Goal: Information Seeking & Learning: Learn about a topic

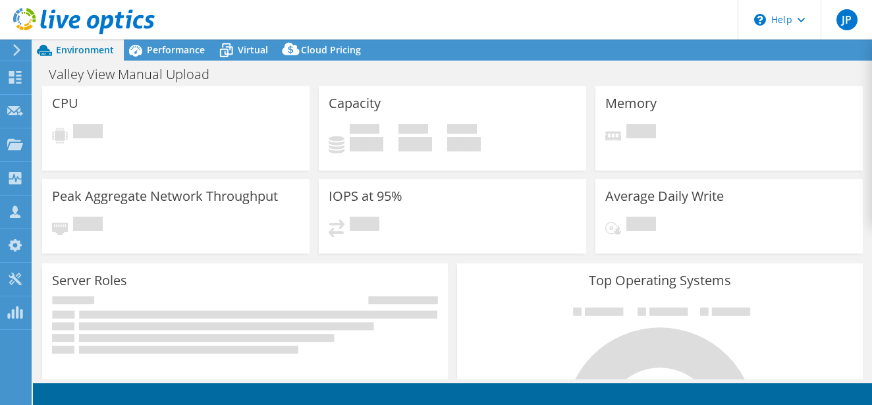
select select "USD"
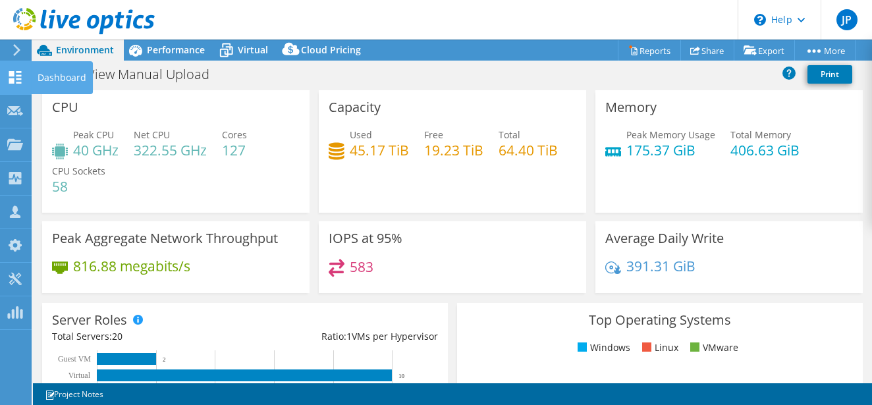
click at [14, 81] on icon at bounding box center [15, 77] width 16 height 13
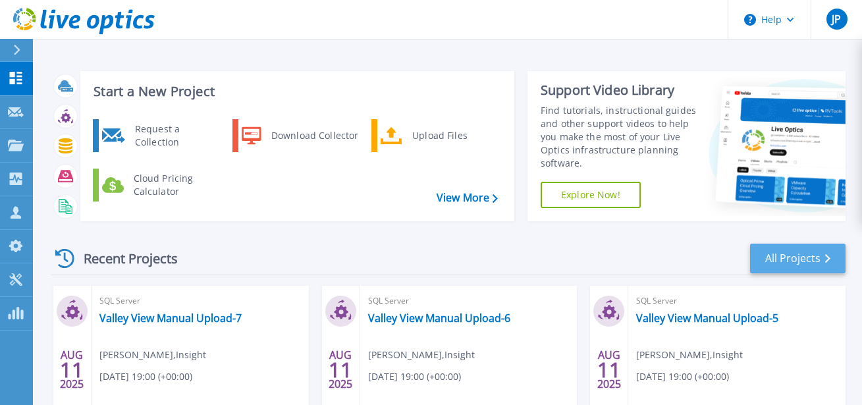
click at [776, 263] on link "All Projects" at bounding box center [797, 259] width 95 height 30
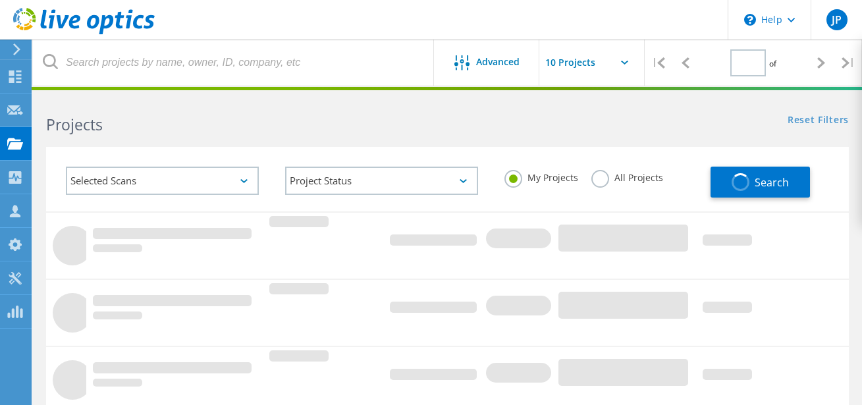
type input "1"
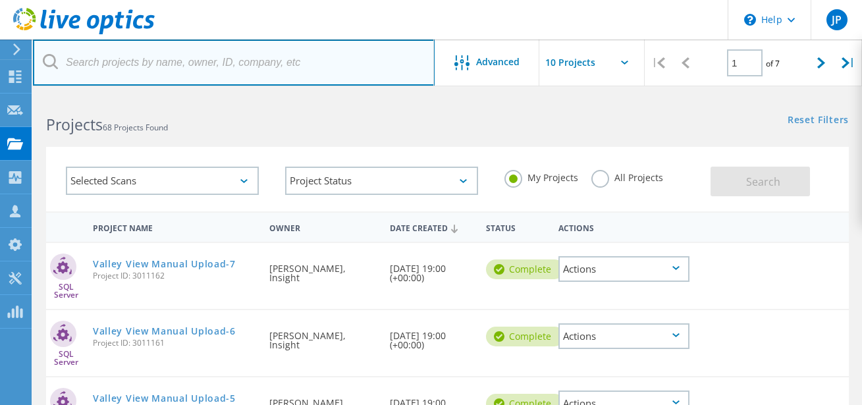
click at [161, 71] on input "text" at bounding box center [234, 63] width 402 height 46
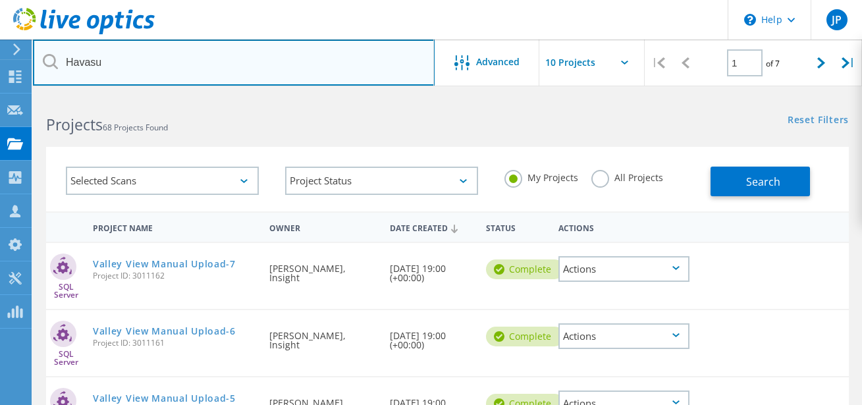
type input "Havasu"
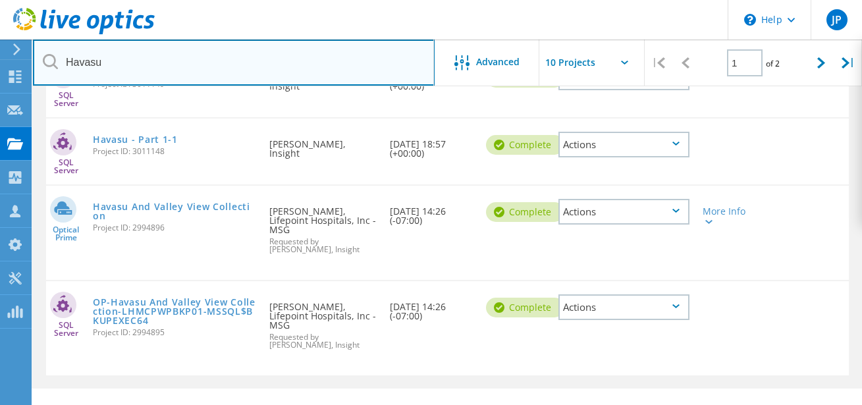
scroll to position [568, 0]
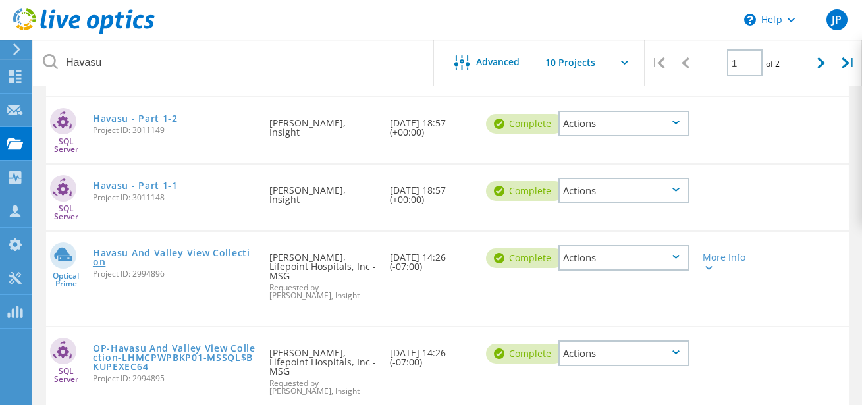
click at [225, 252] on link "Havasu And Valley View Collection" at bounding box center [174, 257] width 163 height 18
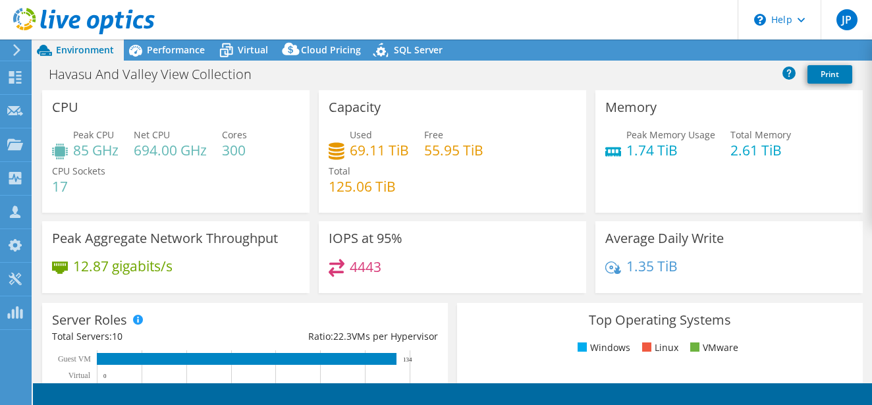
select select "USD"
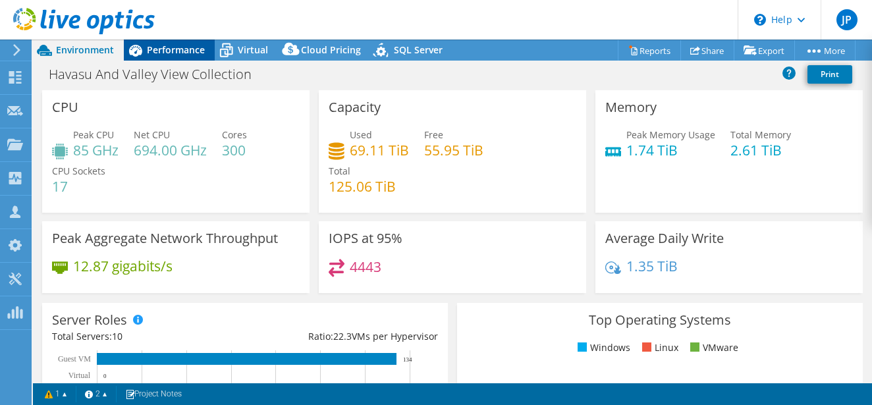
click at [171, 49] on span "Performance" at bounding box center [176, 49] width 58 height 13
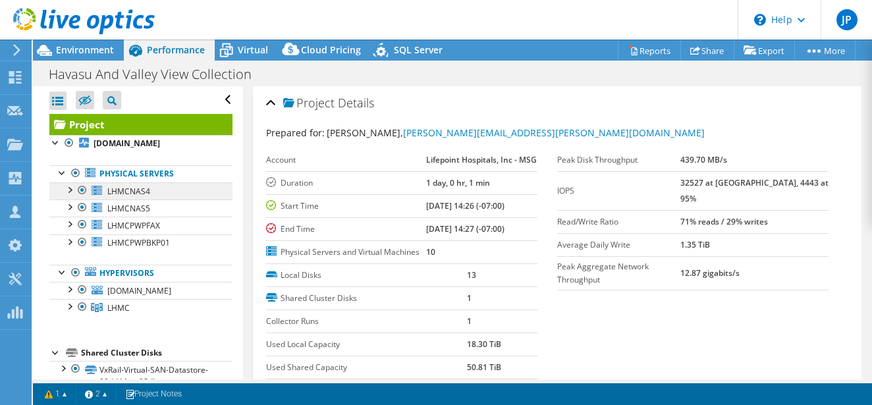
click at [138, 187] on span "LHMCNAS4" at bounding box center [128, 191] width 43 height 11
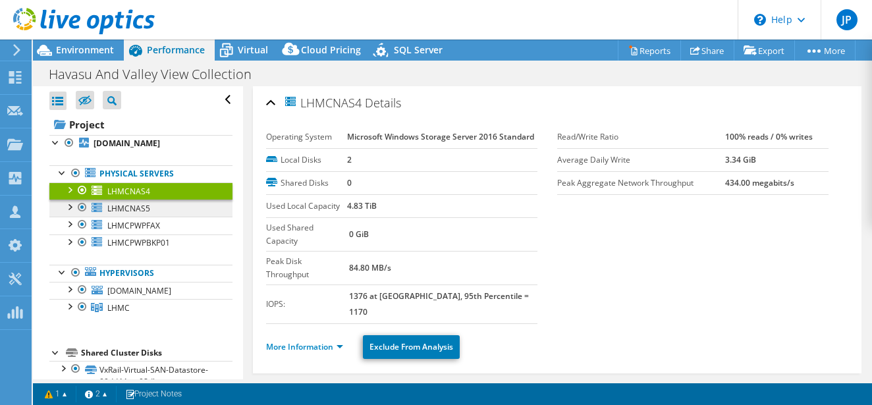
click at [145, 208] on span "LHMCNAS5" at bounding box center [128, 208] width 43 height 11
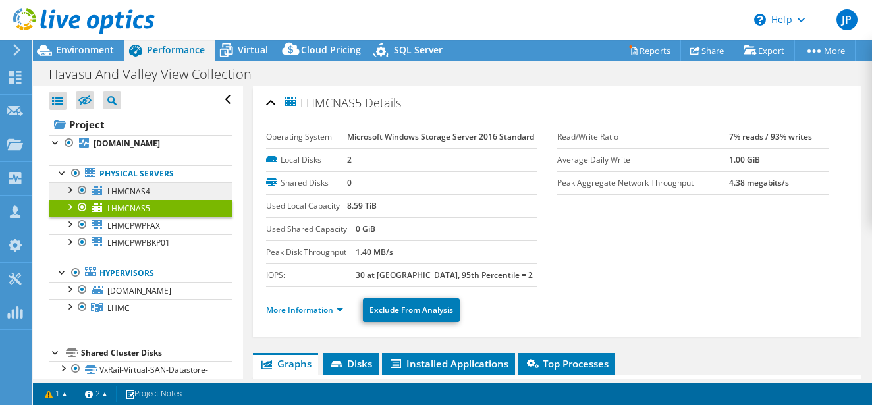
click at [120, 190] on span "LHMCNAS4" at bounding box center [128, 191] width 43 height 11
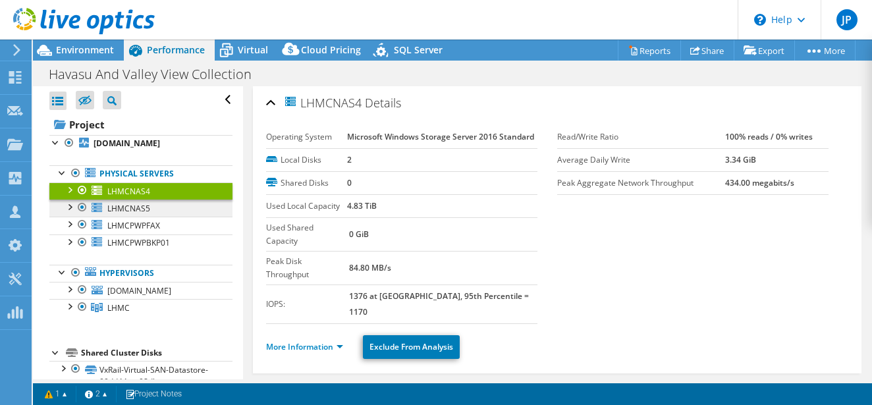
click at [124, 204] on span "LHMCNAS5" at bounding box center [128, 208] width 43 height 11
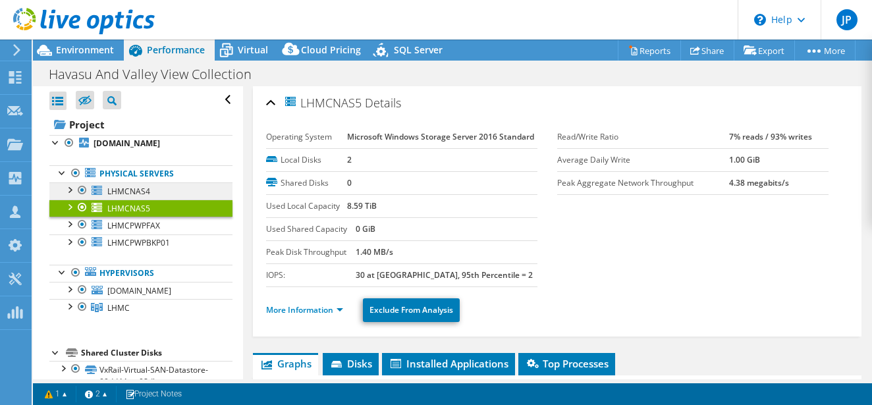
click at [128, 189] on span "LHMCNAS4" at bounding box center [128, 191] width 43 height 11
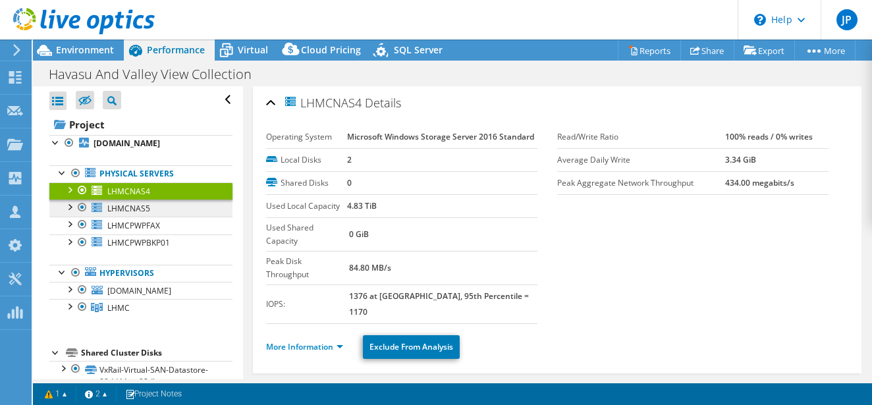
click at [165, 205] on link "LHMCNAS5" at bounding box center [140, 207] width 183 height 17
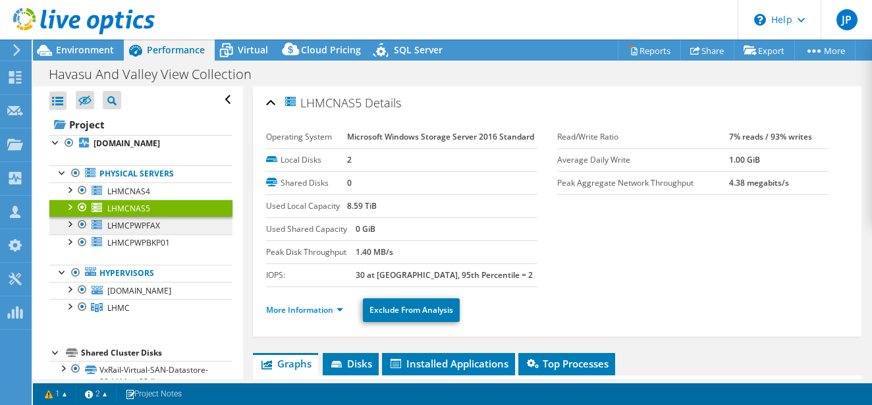
click at [169, 221] on link "LHMCPWPFAX" at bounding box center [140, 225] width 183 height 17
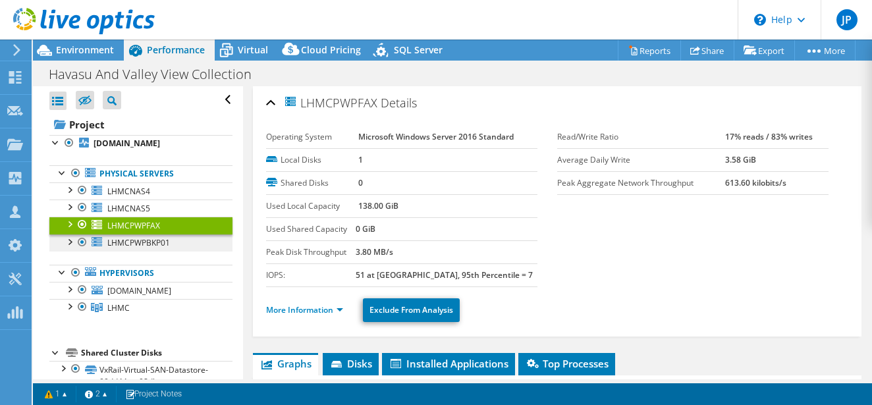
click at [104, 246] on link "LHMCPWPBKP01" at bounding box center [140, 242] width 183 height 17
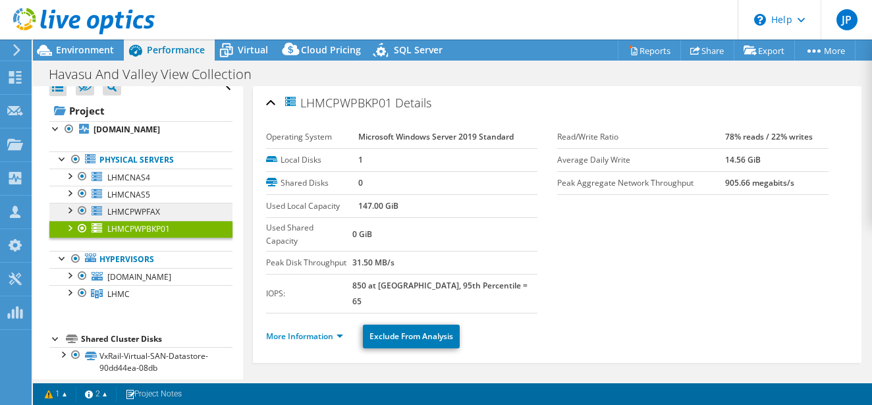
scroll to position [27, 0]
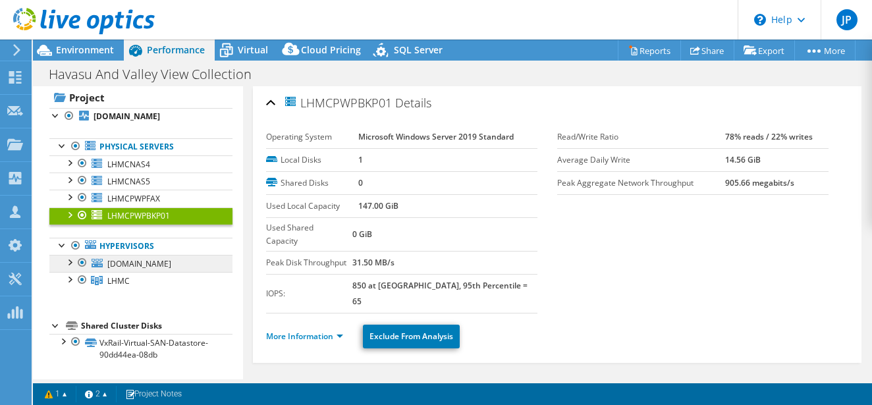
click at [122, 259] on span "lhmccpacsesx1.lpnt.corpad.net" at bounding box center [139, 263] width 64 height 11
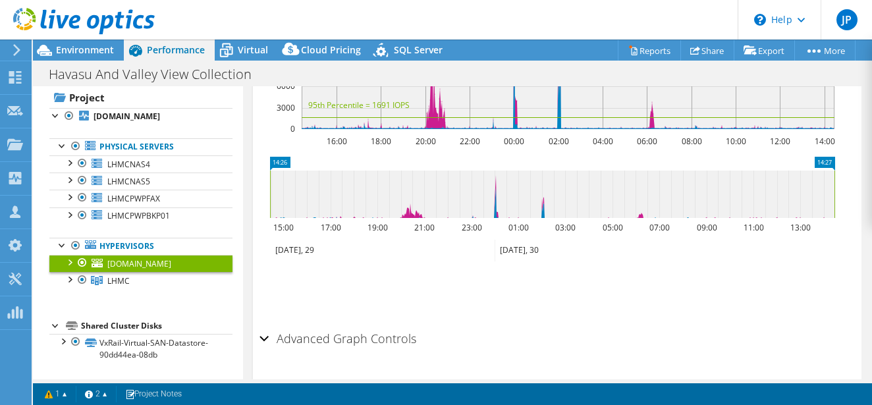
scroll to position [0, 0]
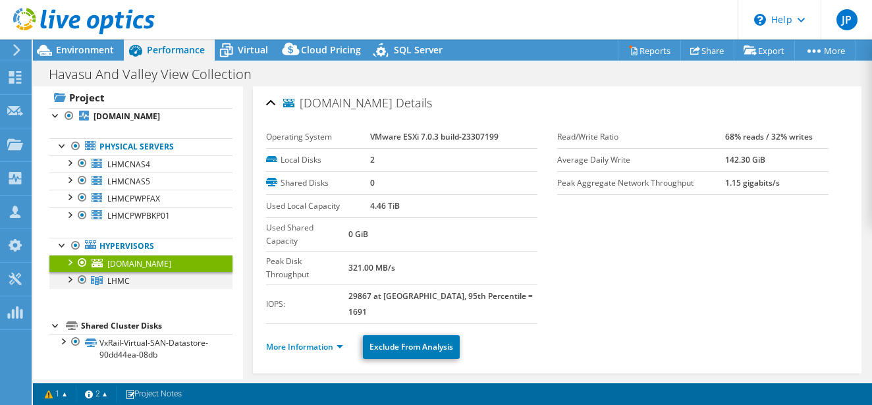
click at [67, 277] on div at bounding box center [69, 278] width 13 height 13
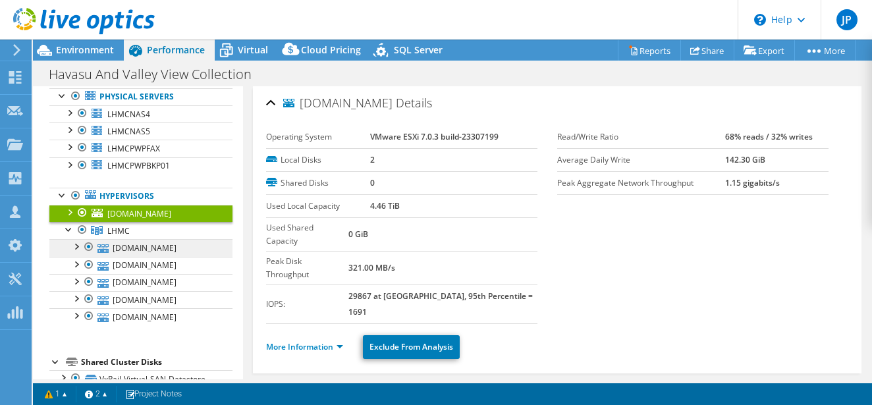
scroll to position [113, 0]
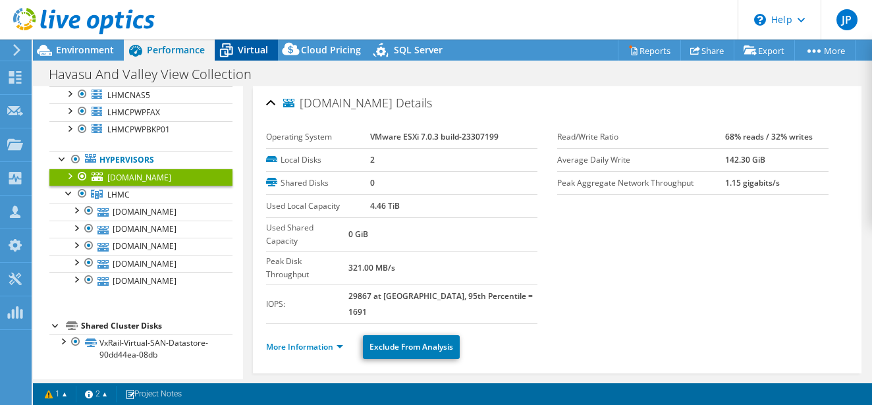
click at [238, 49] on span "Virtual" at bounding box center [253, 49] width 30 height 13
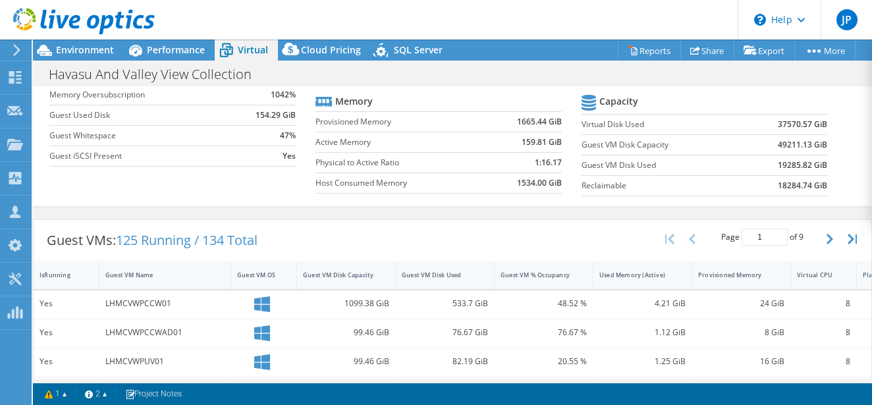
scroll to position [184, 0]
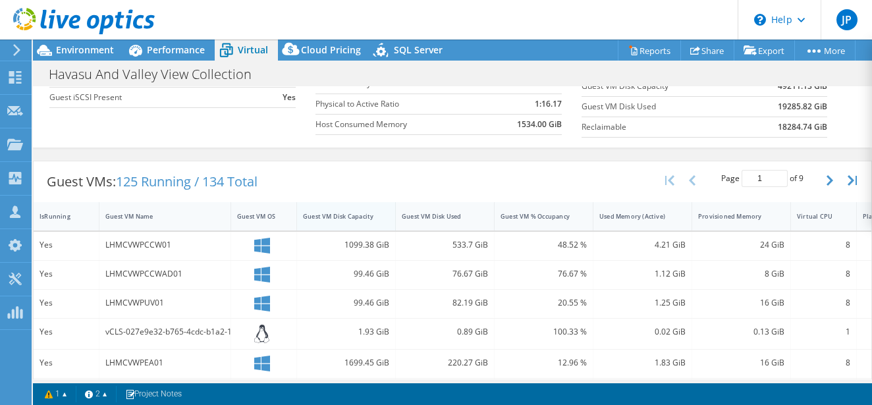
click at [364, 215] on div "Guest VM Disk Capacity" at bounding box center [338, 216] width 70 height 9
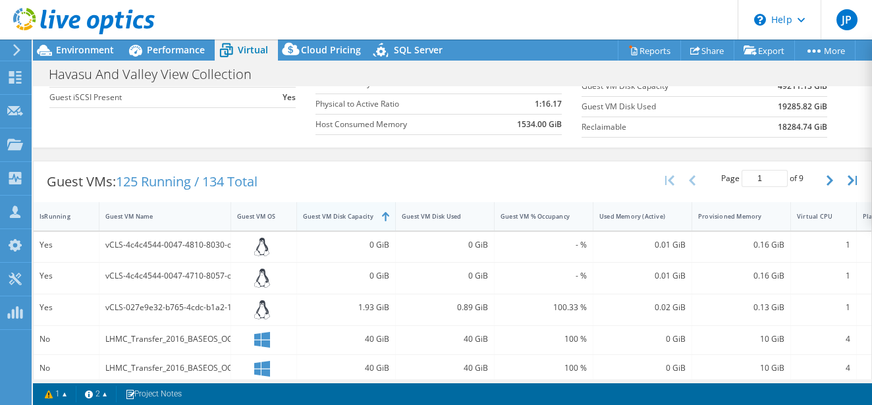
click at [361, 216] on div "Guest VM Disk Capacity" at bounding box center [338, 216] width 70 height 9
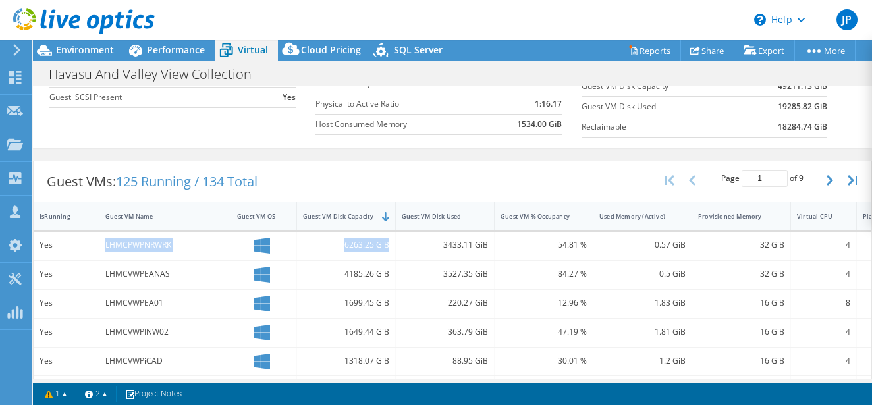
drag, startPoint x: 388, startPoint y: 248, endPoint x: 97, endPoint y: 248, distance: 291.0
click at [97, 248] on div "Yes LHMCPWPNRWRK 6263.25 GiB 3433.11 GiB 54.81 % 0.57 GiB 32 GiB 4 VMware" at bounding box center [478, 246] width 889 height 28
click at [357, 171] on div "Guest VMs: 125 Running / 134 Total Page 1 of 9 5 rows 10 rows 20 rows 25 rows 5…" at bounding box center [452, 181] width 837 height 41
click at [639, 49] on link "Reports" at bounding box center [649, 50] width 63 height 20
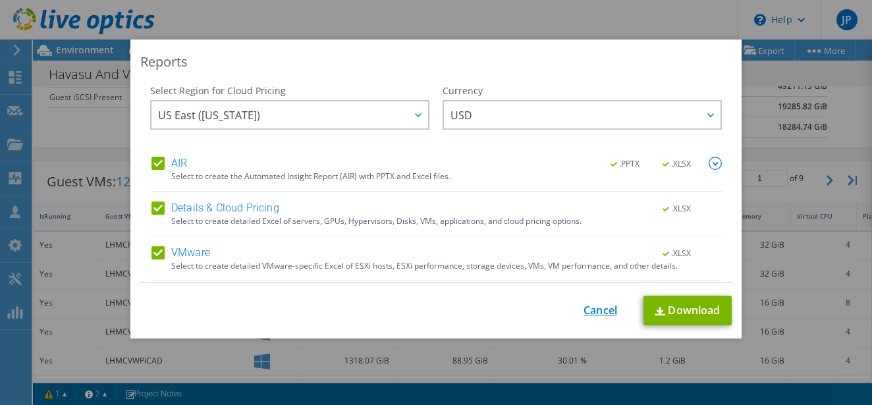
click at [606, 307] on link "Cancel" at bounding box center [600, 310] width 34 height 13
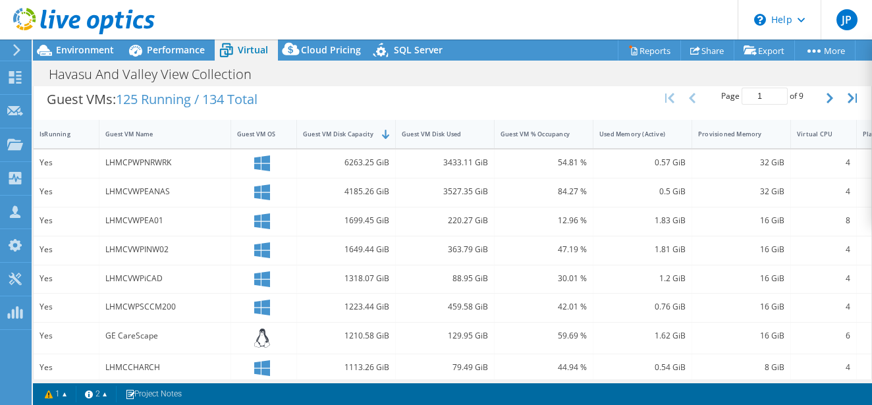
scroll to position [269, 0]
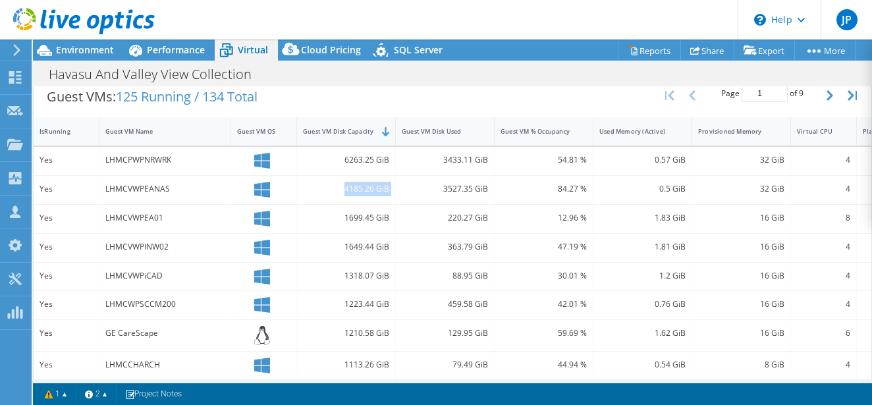
drag, startPoint x: 396, startPoint y: 189, endPoint x: 332, endPoint y: 194, distance: 63.4
click at [332, 194] on div "Yes LHMCVWPEANAS 4185.26 GiB 3527.35 GiB 84.27 % 0.5 GiB 32 GiB 4 VMware" at bounding box center [478, 190] width 889 height 28
click at [346, 191] on div "4185.26 GiB" at bounding box center [346, 189] width 86 height 14
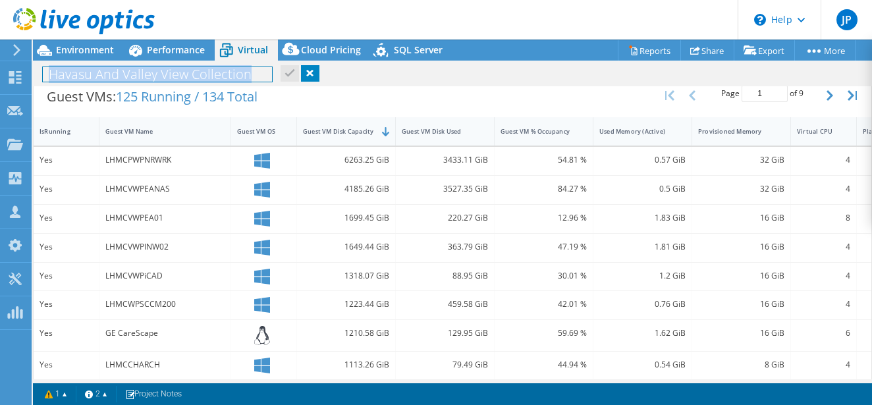
drag, startPoint x: 254, startPoint y: 77, endPoint x: 40, endPoint y: 77, distance: 214.0
click at [40, 77] on div "Havasu And Valley View Collection Print" at bounding box center [452, 74] width 839 height 24
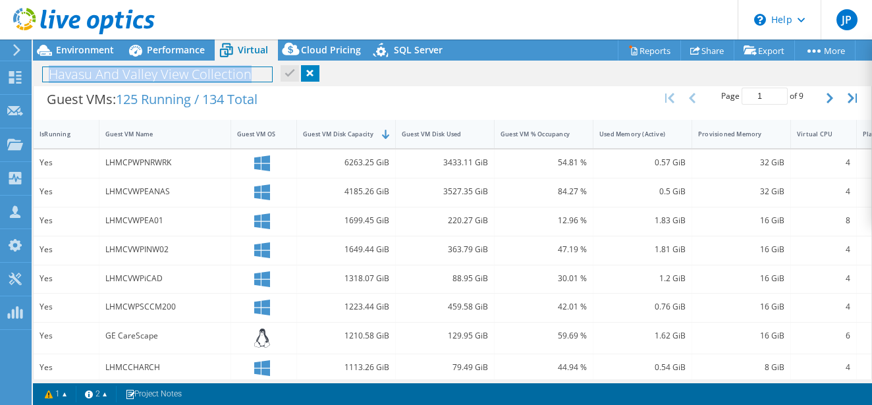
scroll to position [256, 0]
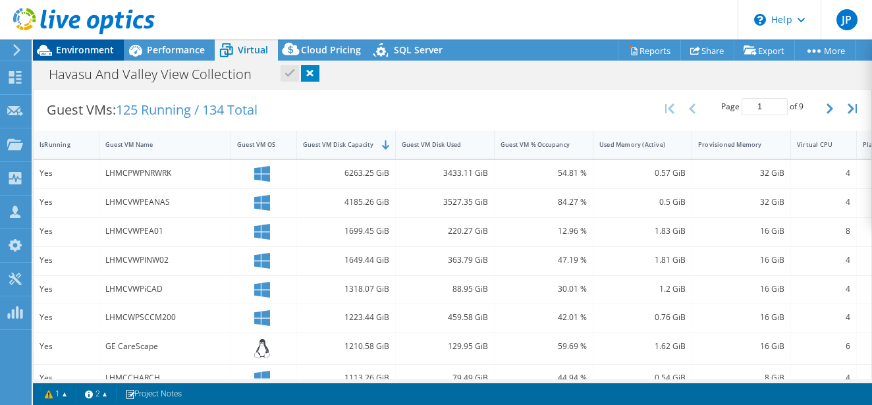
click at [90, 55] on span "Environment" at bounding box center [85, 49] width 58 height 13
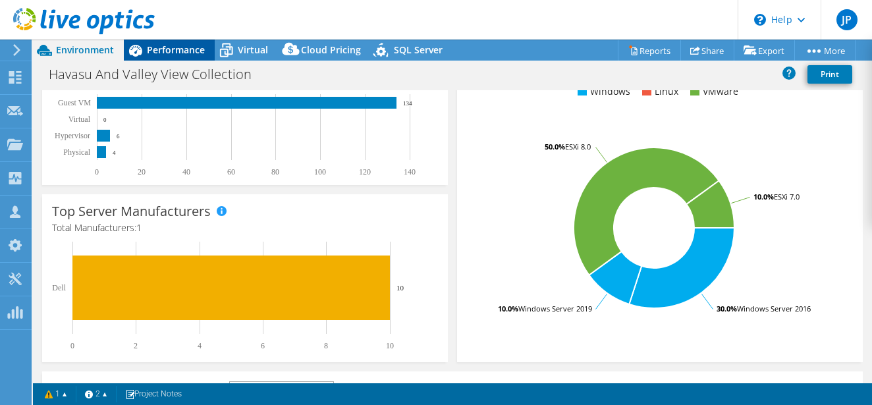
click at [180, 51] on span "Performance" at bounding box center [176, 49] width 58 height 13
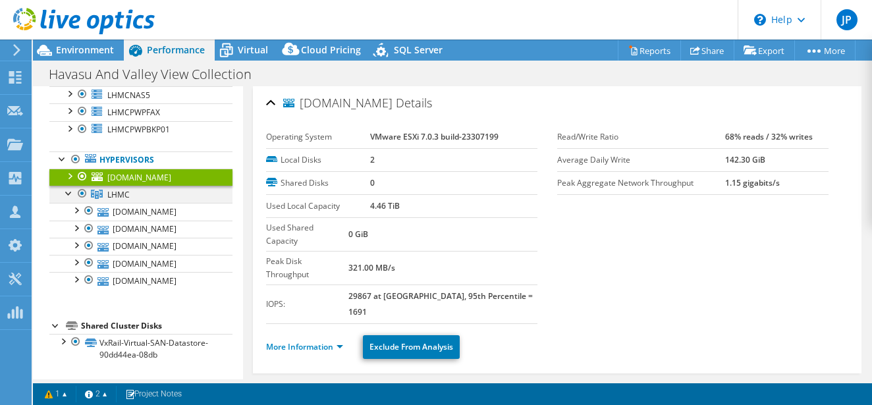
click at [66, 194] on div at bounding box center [69, 192] width 13 height 13
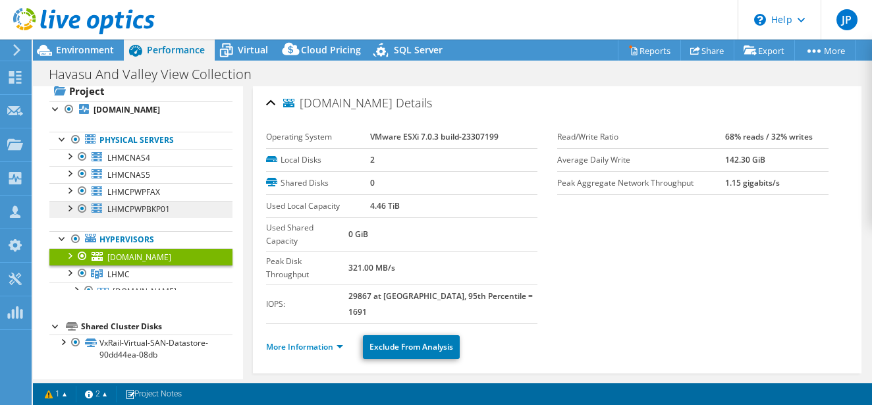
scroll to position [27, 0]
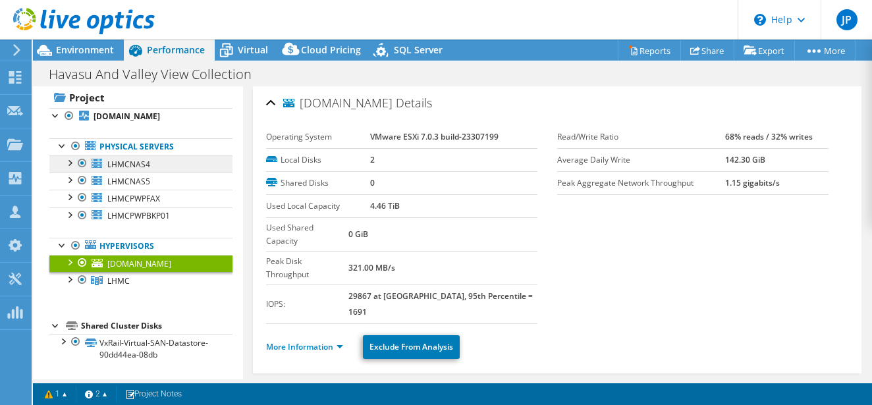
click at [167, 165] on link "LHMCNAS4" at bounding box center [140, 163] width 183 height 17
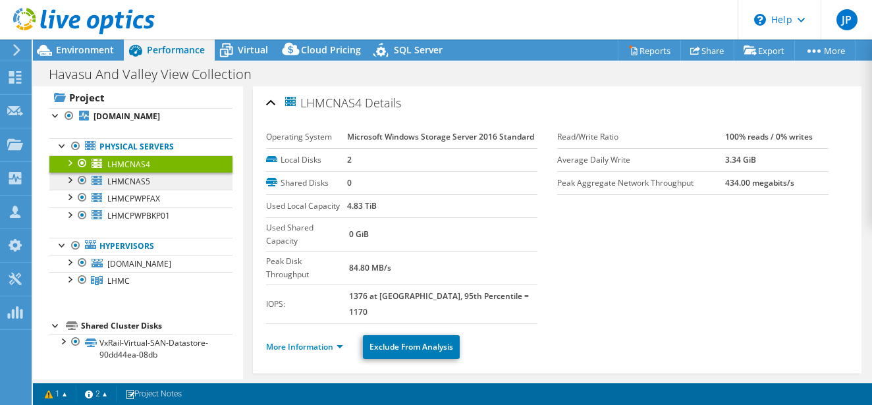
click at [172, 179] on link "LHMCNAS5" at bounding box center [140, 181] width 183 height 17
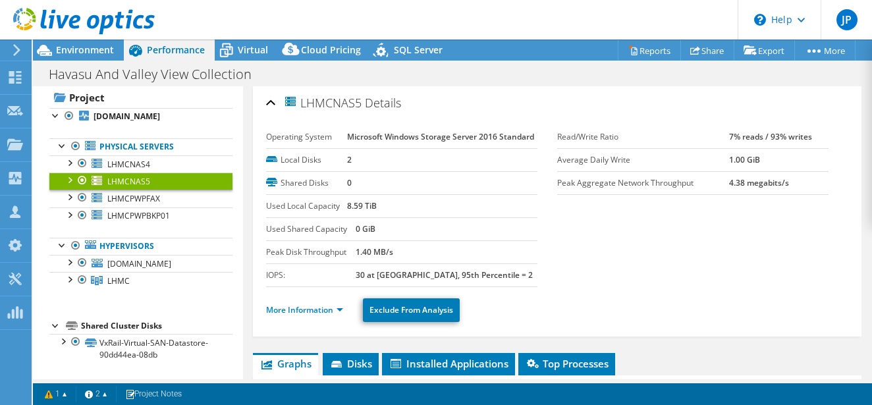
click at [70, 180] on div at bounding box center [69, 179] width 13 height 13
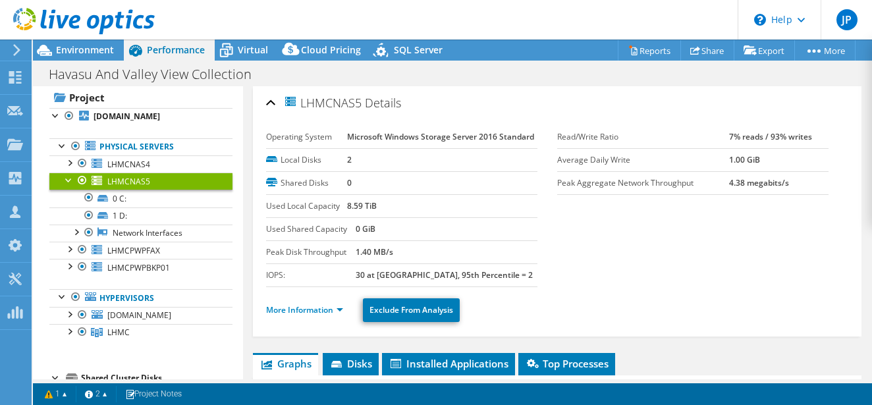
click at [70, 180] on div at bounding box center [69, 179] width 13 height 13
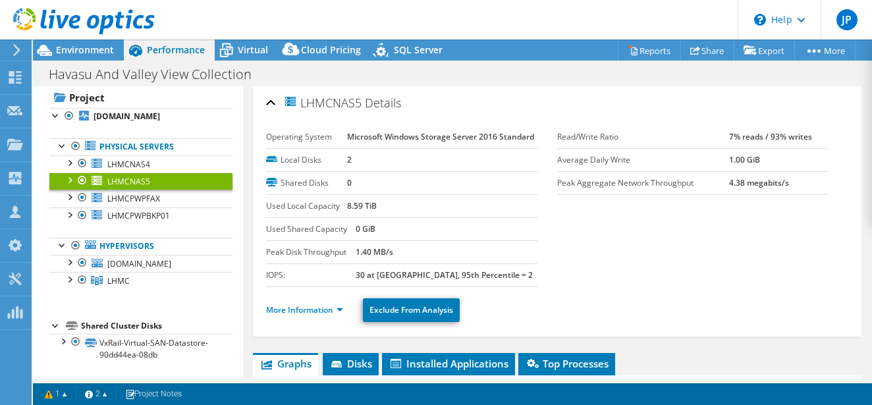
click at [145, 173] on link "LHMCNAS5" at bounding box center [140, 181] width 183 height 17
click at [167, 166] on link "LHMCNAS4" at bounding box center [140, 163] width 183 height 17
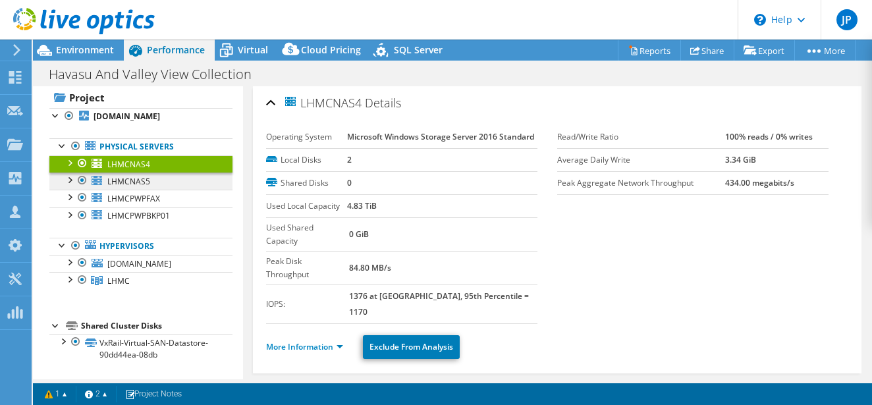
click at [164, 180] on link "LHMCNAS5" at bounding box center [140, 181] width 183 height 17
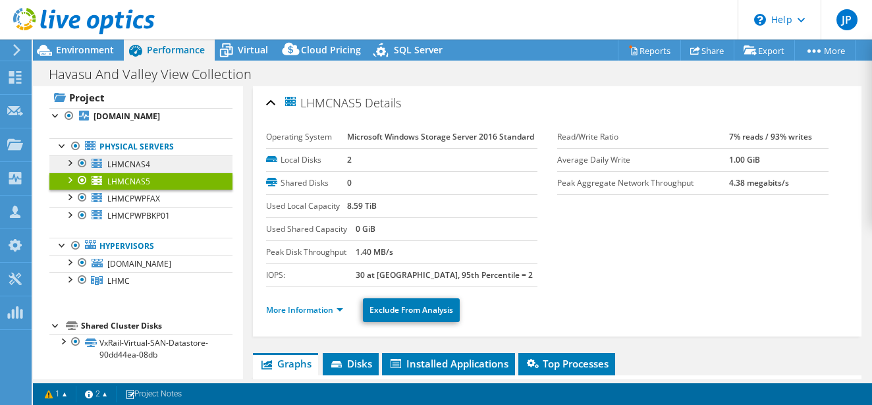
click at [153, 161] on link "LHMCNAS4" at bounding box center [140, 163] width 183 height 17
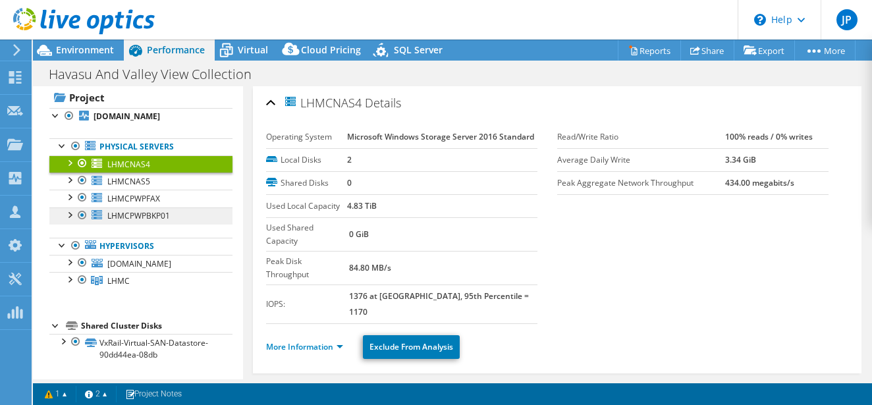
click at [196, 215] on link "LHMCPWPBKP01" at bounding box center [140, 215] width 183 height 17
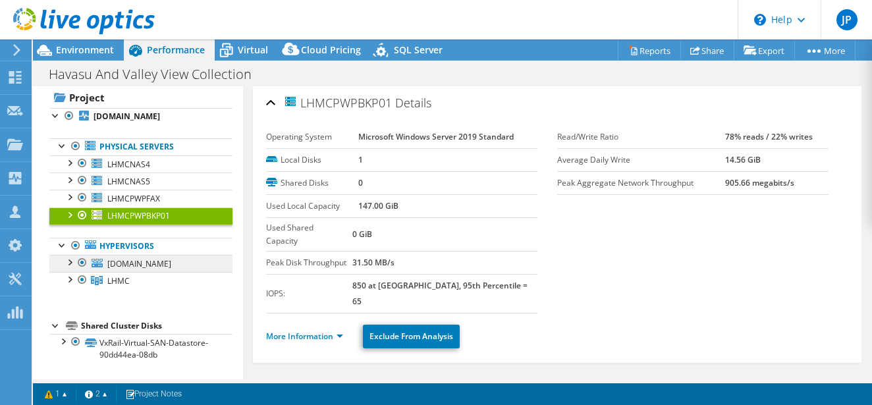
click at [150, 259] on span "lhmccpacsesx1.lpnt.corpad.net" at bounding box center [139, 263] width 64 height 11
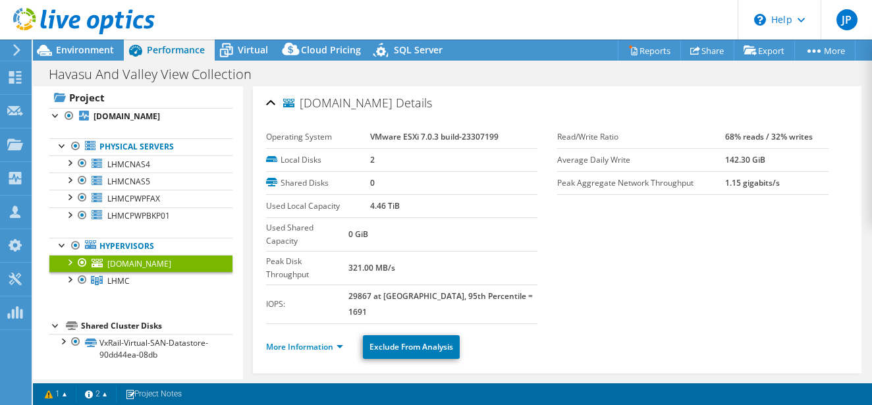
click at [438, 394] on span "Disks" at bounding box center [435, 400] width 43 height 13
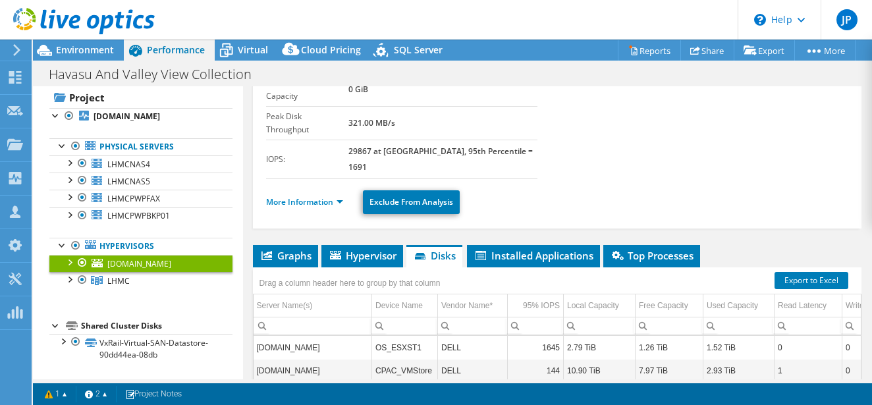
scroll to position [334, 0]
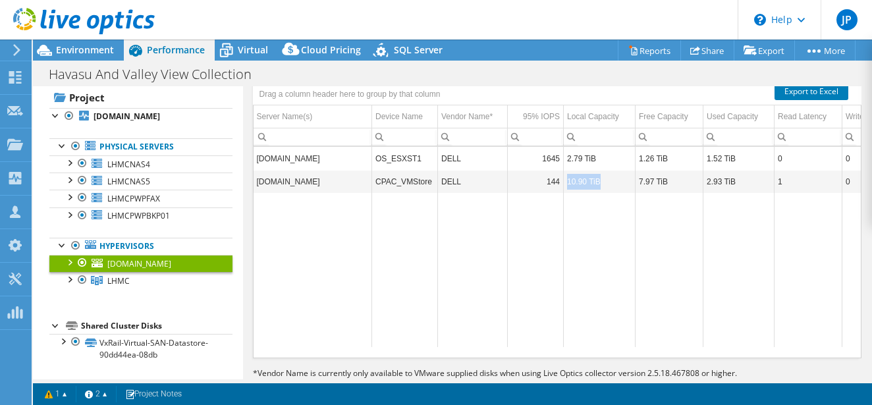
drag, startPoint x: 614, startPoint y: 147, endPoint x: 568, endPoint y: 149, distance: 46.8
click at [568, 170] on td "10.90 TiB" at bounding box center [600, 181] width 72 height 23
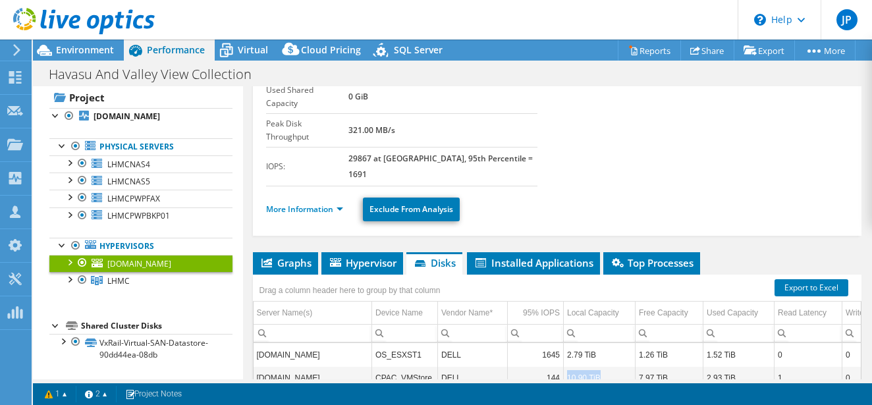
scroll to position [154, 0]
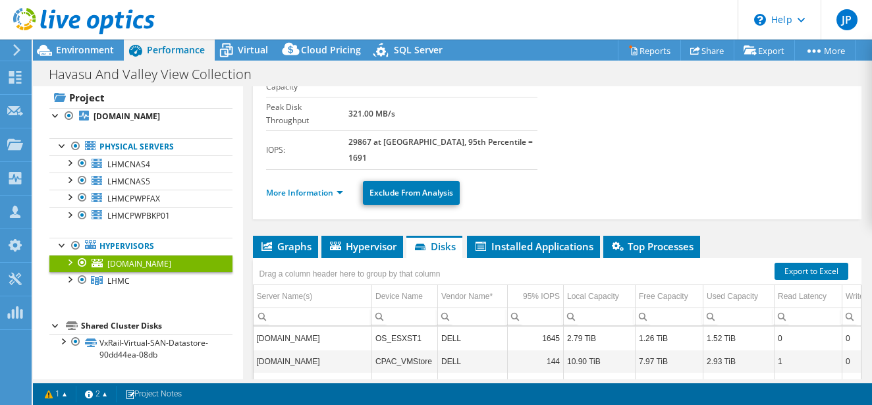
click at [72, 264] on div at bounding box center [69, 261] width 13 height 13
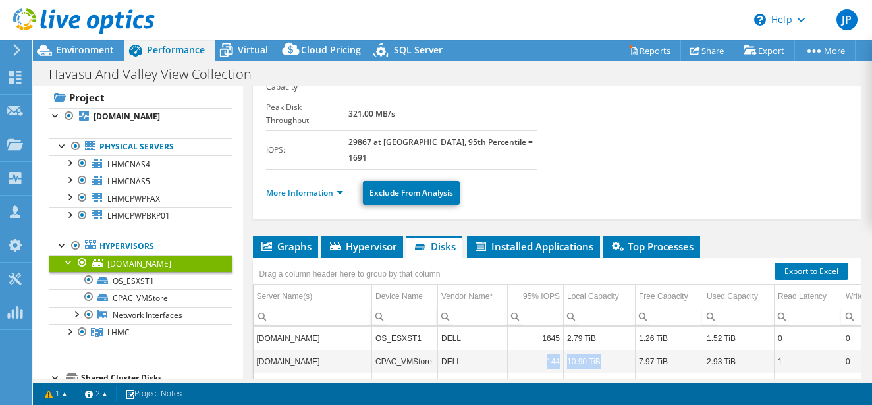
drag, startPoint x: 606, startPoint y: 322, endPoint x: 540, endPoint y: 325, distance: 65.9
click at [540, 350] on tr "lhmccpacsesx1.lpnt.corpad.net CPAC_VMStore DELL 144 10.90 TiB 7.97 TiB 2.93 TiB…" at bounding box center [651, 361] width 797 height 23
click at [600, 350] on td "10.90 TiB" at bounding box center [600, 361] width 72 height 23
click at [68, 262] on div at bounding box center [69, 261] width 13 height 13
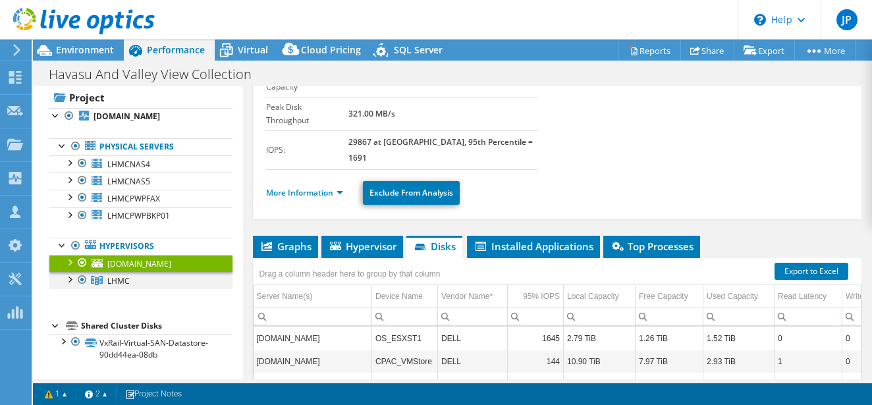
click at [70, 280] on div at bounding box center [69, 278] width 13 height 13
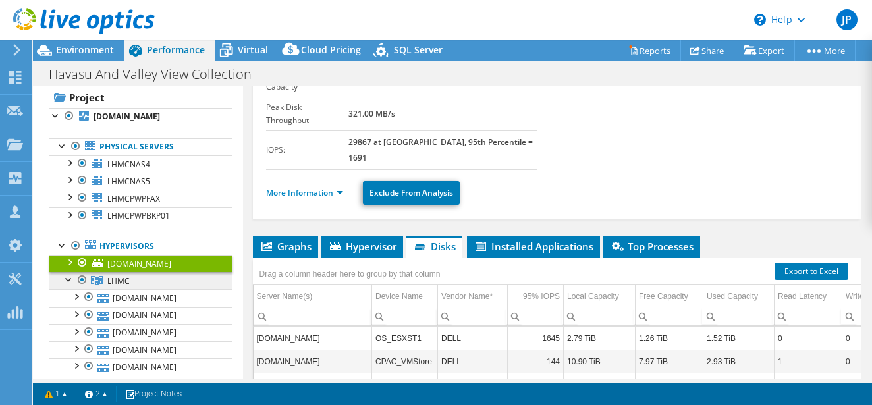
click at [107, 280] on link "LHMC" at bounding box center [140, 280] width 183 height 17
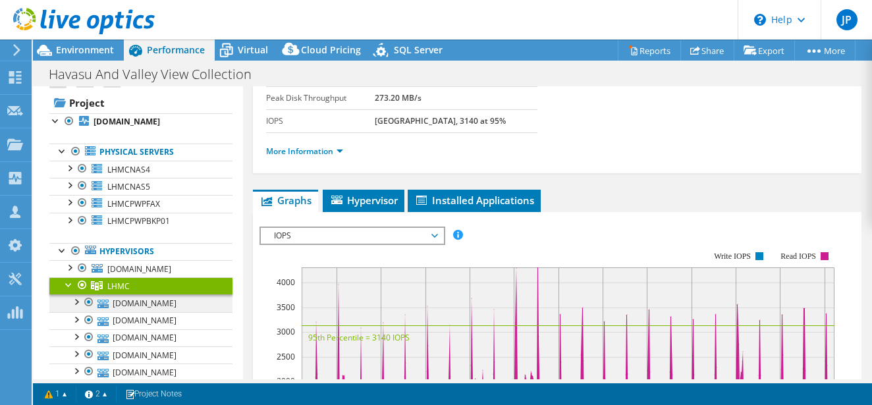
scroll to position [102, 0]
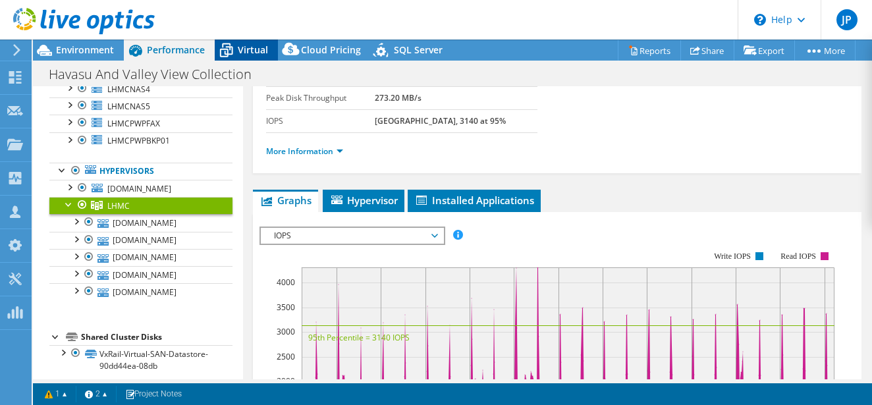
click at [250, 53] on span "Virtual" at bounding box center [253, 49] width 30 height 13
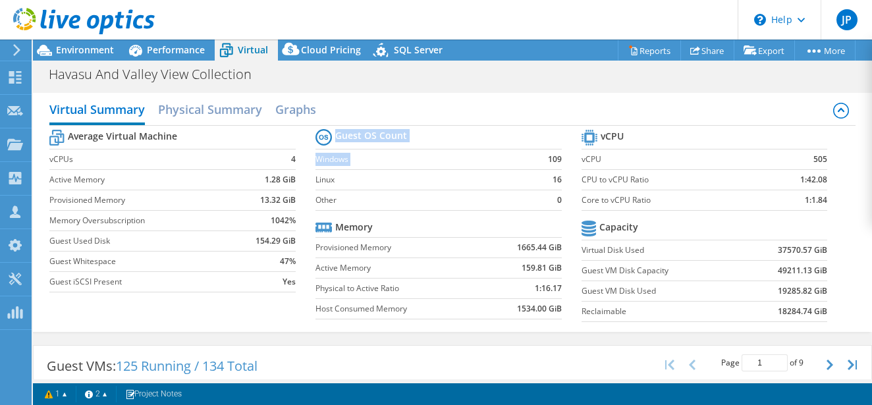
drag, startPoint x: 529, startPoint y: 168, endPoint x: 560, endPoint y: 209, distance: 51.2
click at [560, 209] on section "Guest OS Count Windows 109 Linux 16 Other 0 Memory Provisioned Memory 1665.44 G…" at bounding box center [448, 226] width 266 height 200
click at [534, 180] on td "16" at bounding box center [545, 179] width 32 height 20
click at [185, 49] on span "Performance" at bounding box center [176, 49] width 58 height 13
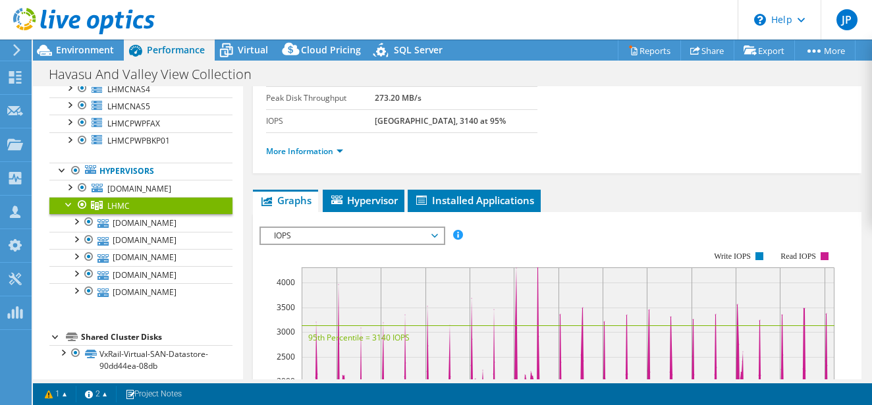
click at [63, 203] on div at bounding box center [69, 203] width 13 height 13
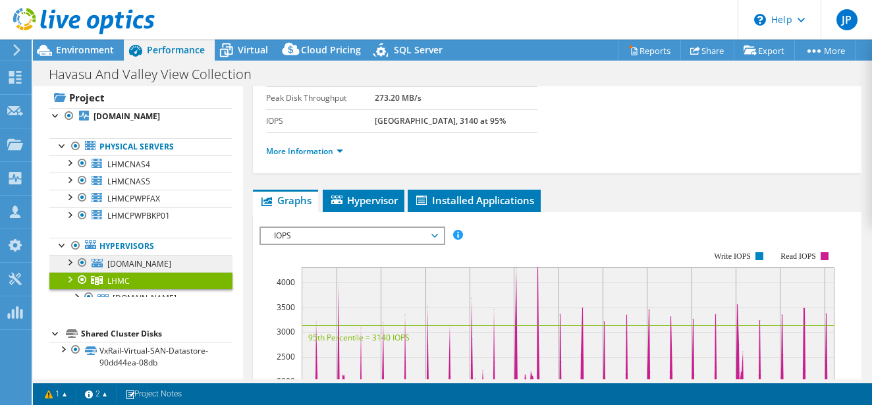
scroll to position [27, 0]
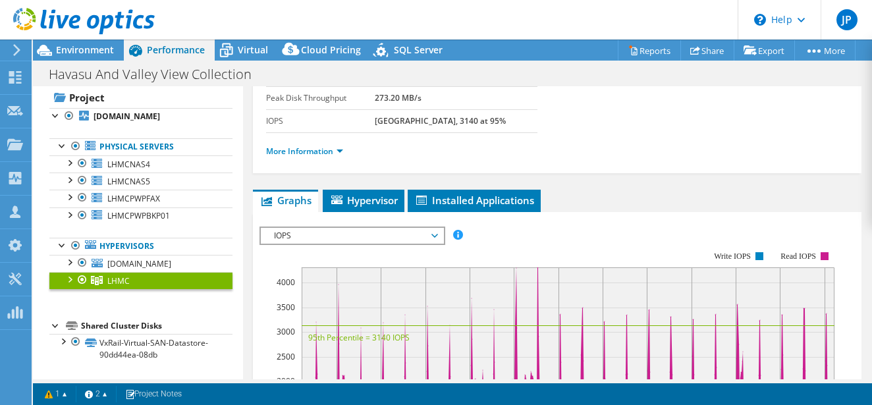
click at [70, 282] on div at bounding box center [69, 278] width 13 height 13
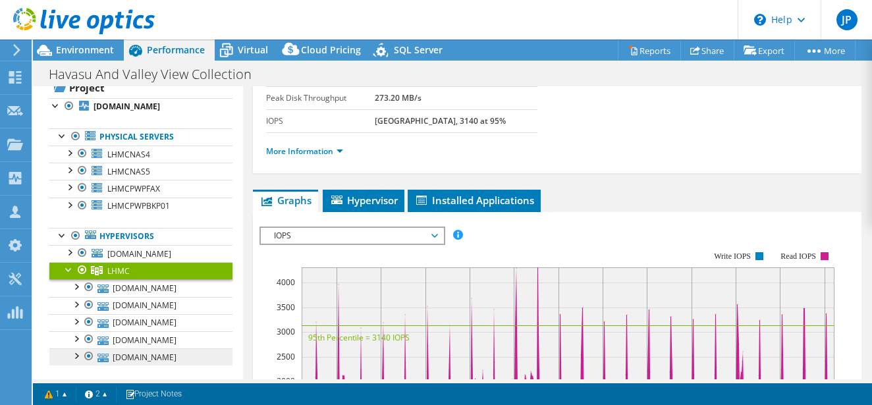
scroll to position [99, 0]
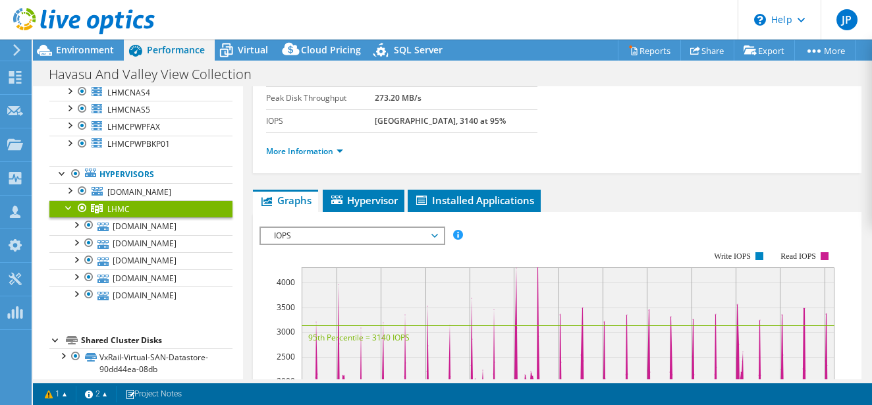
click at [139, 207] on link "LHMC" at bounding box center [140, 208] width 183 height 17
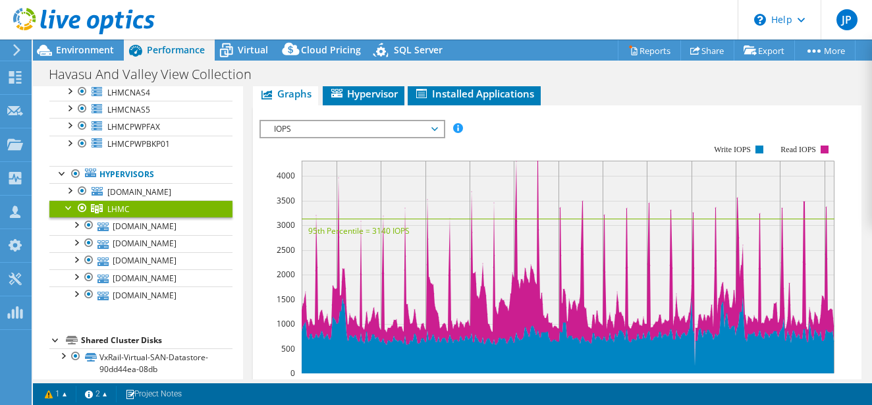
scroll to position [288, 0]
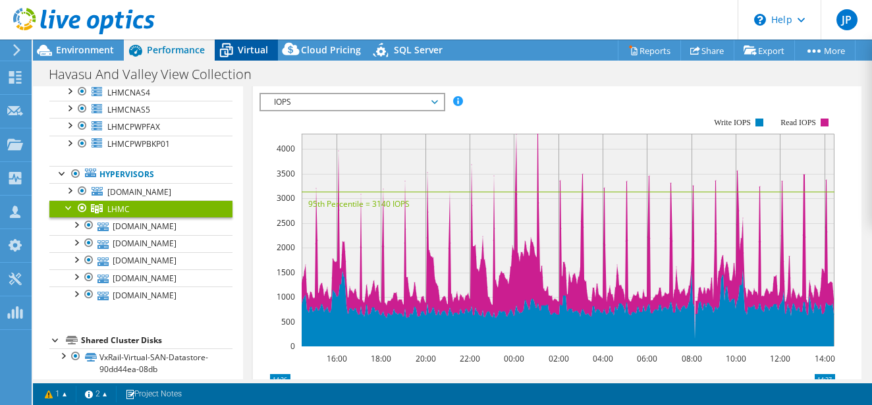
click at [244, 53] on span "Virtual" at bounding box center [253, 49] width 30 height 13
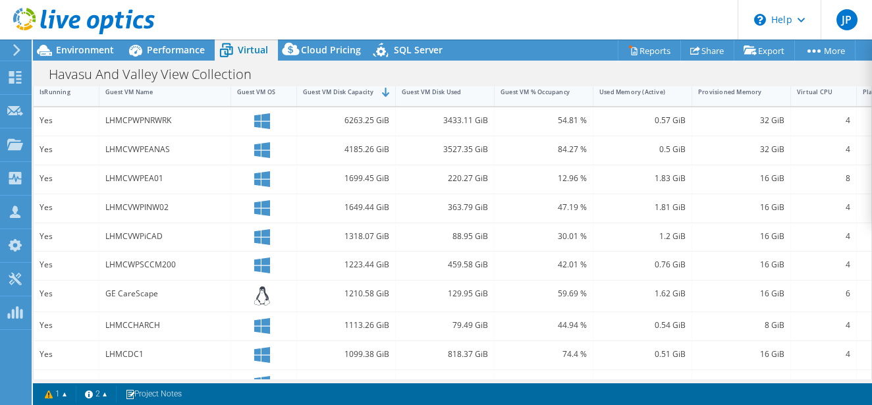
scroll to position [282, 0]
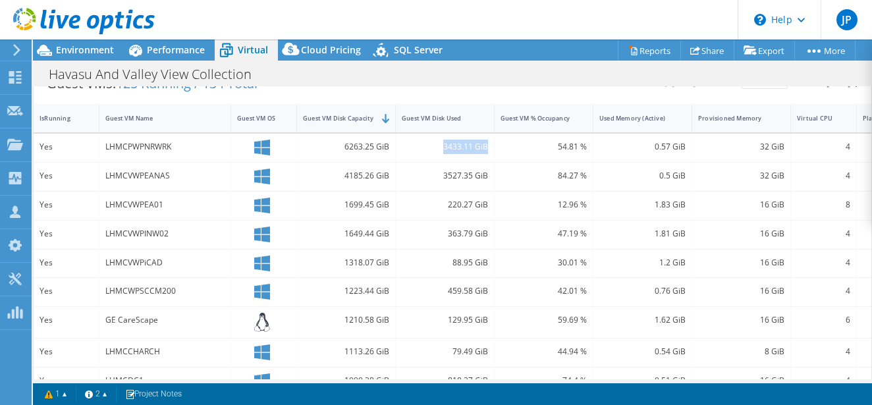
drag, startPoint x: 435, startPoint y: 142, endPoint x: 489, endPoint y: 149, distance: 54.4
click at [489, 149] on div "3433.11 GiB" at bounding box center [445, 148] width 99 height 28
click at [490, 176] on div "3527.35 GiB" at bounding box center [445, 177] width 99 height 28
drag, startPoint x: 495, startPoint y: 175, endPoint x: 440, endPoint y: 178, distance: 54.7
click at [440, 178] on div "Yes LHMCVWPEANAS 4185.26 GiB 3527.35 GiB 84.27 % 0.5 GiB 32 GiB 4 VMware" at bounding box center [478, 177] width 889 height 28
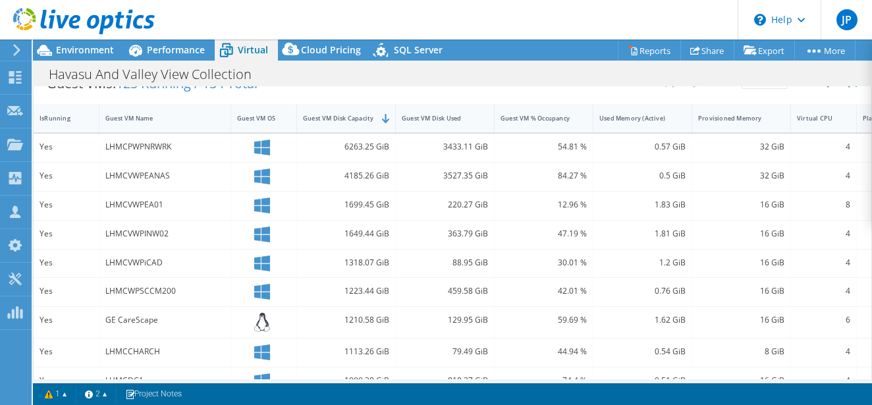
click at [491, 205] on div "220.27 GiB" at bounding box center [445, 206] width 99 height 28
drag, startPoint x: 490, startPoint y: 204, endPoint x: 448, endPoint y: 205, distance: 41.5
click at [448, 205] on div "220.27 GiB" at bounding box center [445, 206] width 99 height 28
drag, startPoint x: 471, startPoint y: 235, endPoint x: 443, endPoint y: 234, distance: 28.3
click at [443, 234] on div "363.79 GiB" at bounding box center [445, 235] width 99 height 28
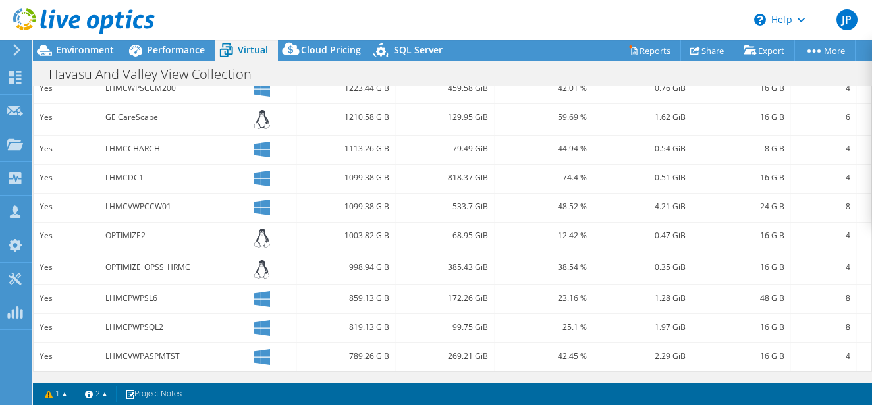
scroll to position [0, 0]
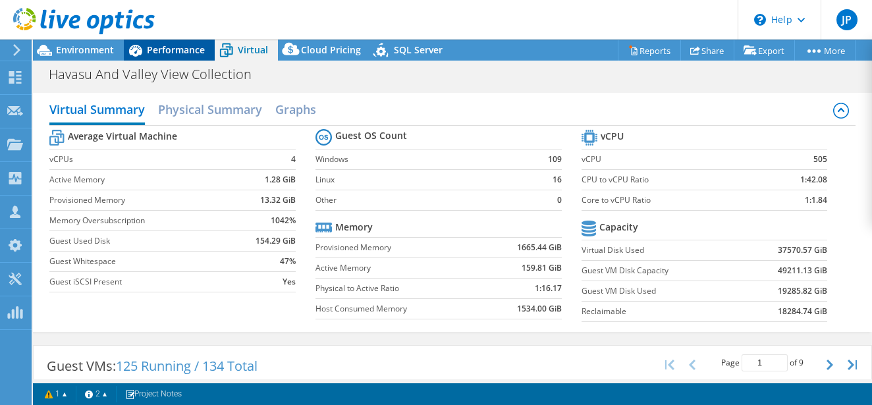
click at [167, 49] on span "Performance" at bounding box center [176, 49] width 58 height 13
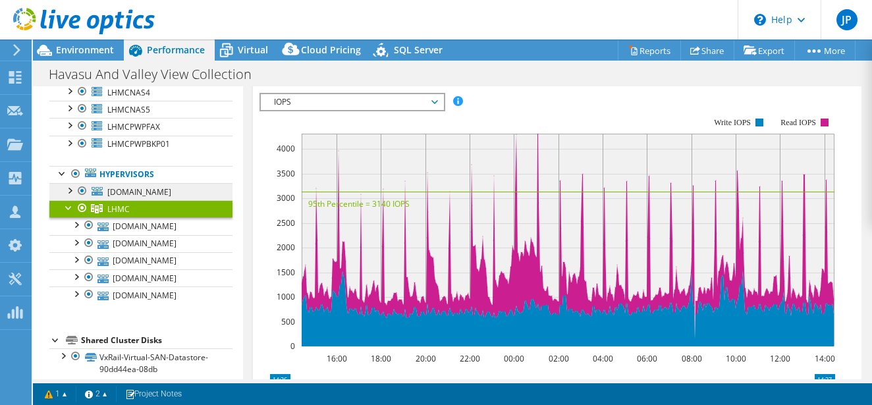
click at [160, 194] on span "lhmccpacsesx1.lpnt.corpad.net" at bounding box center [139, 191] width 64 height 11
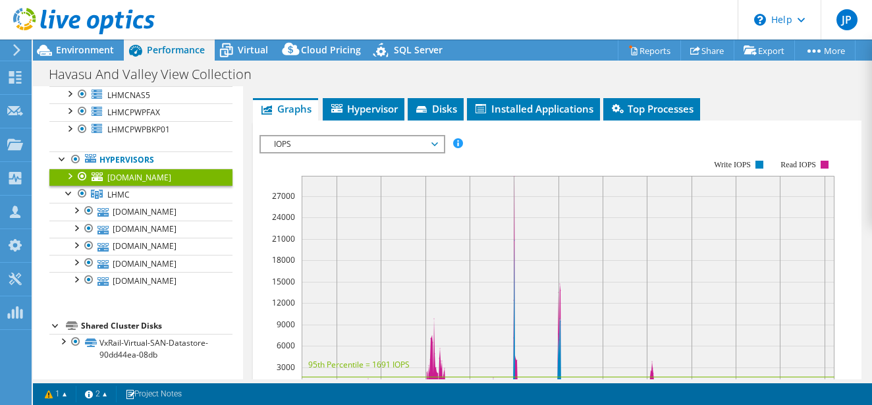
scroll to position [114, 0]
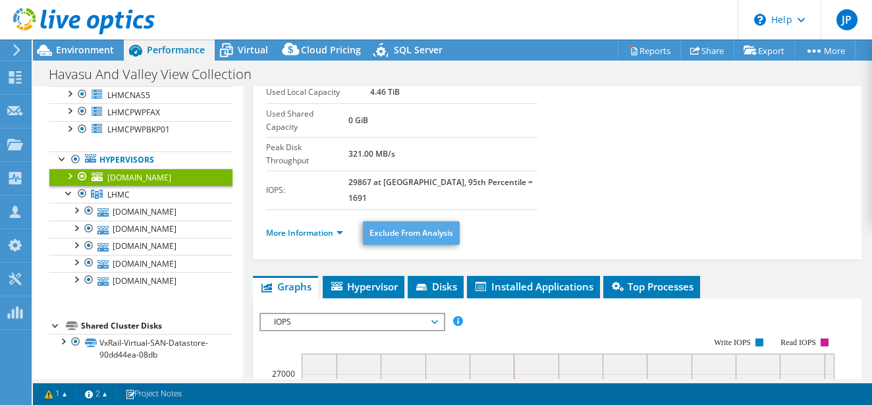
click at [414, 221] on link "Exclude From Analysis" at bounding box center [411, 233] width 97 height 24
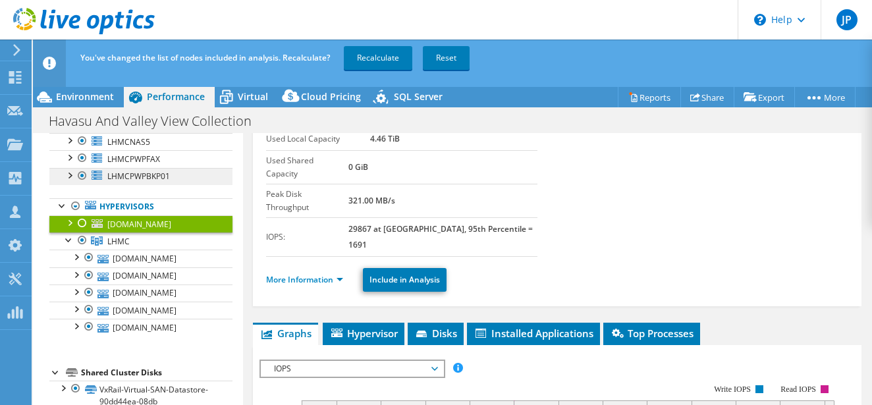
click at [141, 173] on span "LHMCPWPBKP01" at bounding box center [138, 176] width 63 height 11
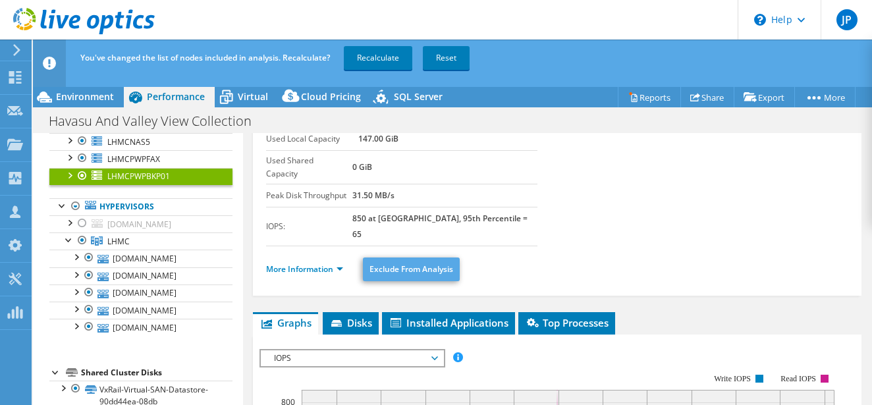
click at [421, 257] on link "Exclude From Analysis" at bounding box center [411, 269] width 97 height 24
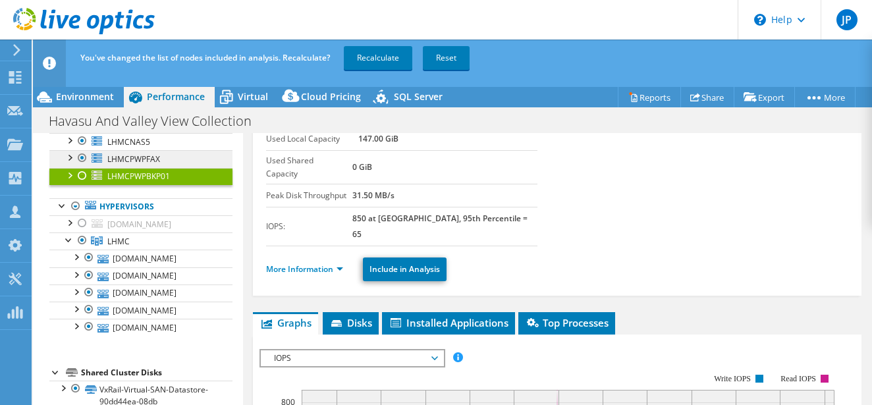
click at [149, 155] on span "LHMCPWPFAX" at bounding box center [133, 158] width 53 height 11
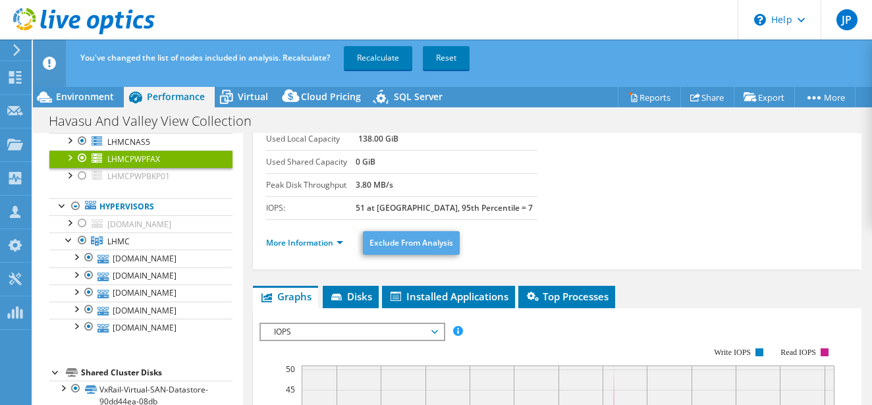
click at [415, 243] on link "Exclude From Analysis" at bounding box center [411, 243] width 97 height 24
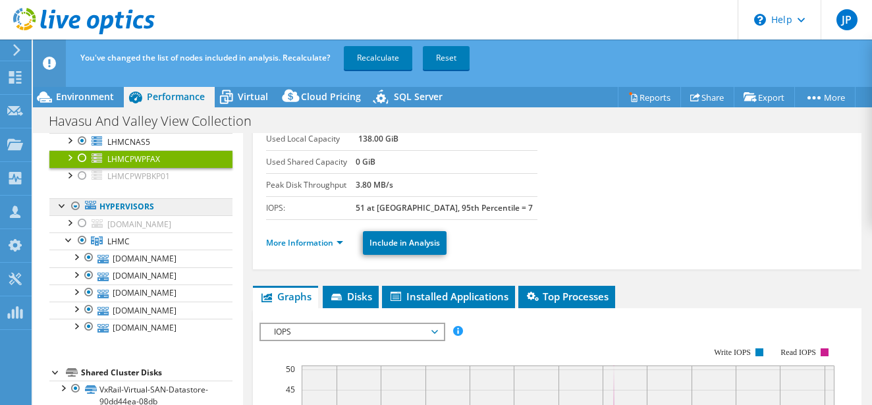
scroll to position [103, 0]
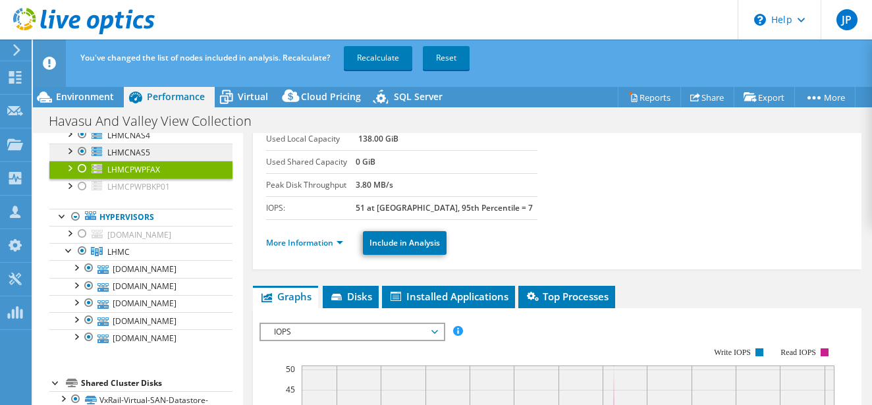
click at [131, 153] on span "LHMCNAS5" at bounding box center [128, 152] width 43 height 11
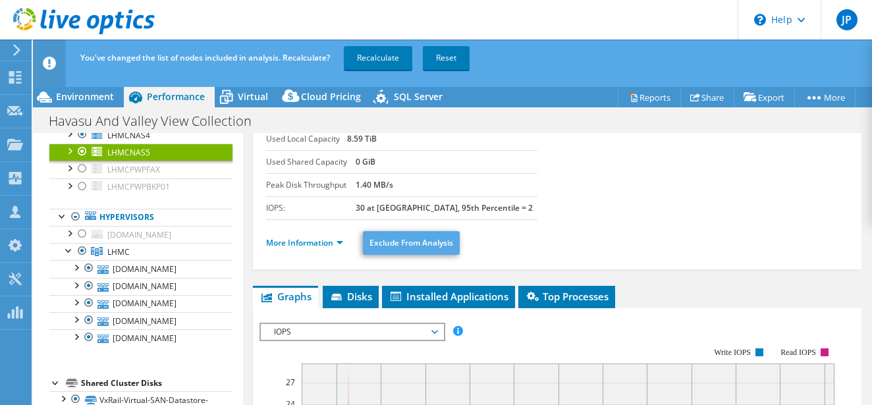
click at [398, 255] on link "Exclude From Analysis" at bounding box center [411, 243] width 97 height 24
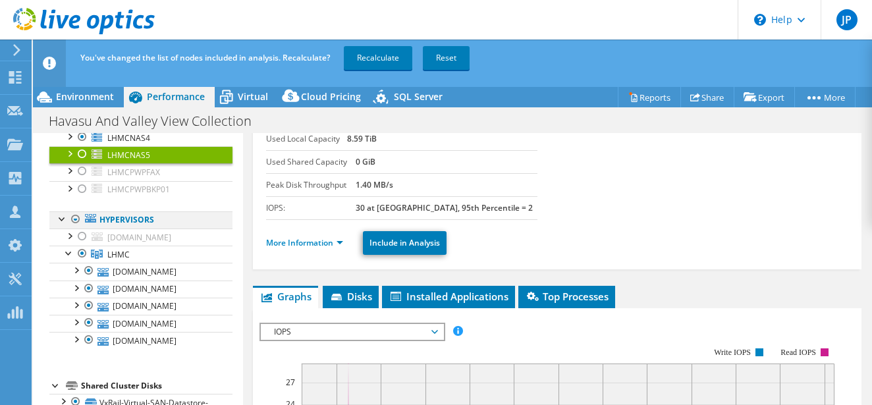
scroll to position [88, 0]
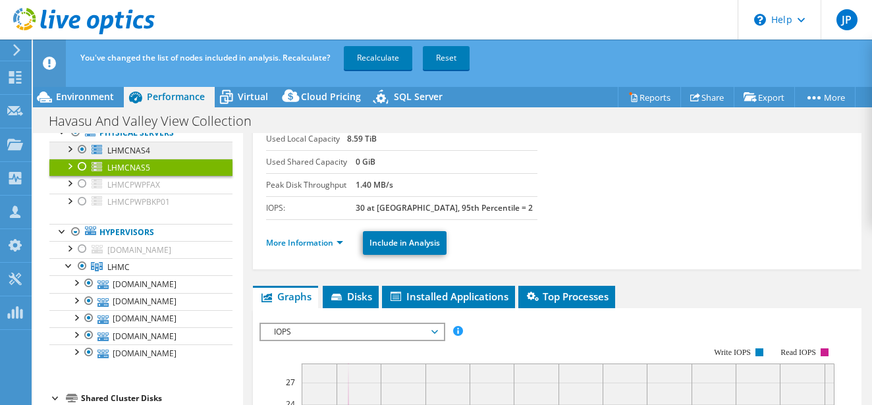
click at [120, 149] on span "LHMCNAS4" at bounding box center [128, 150] width 43 height 11
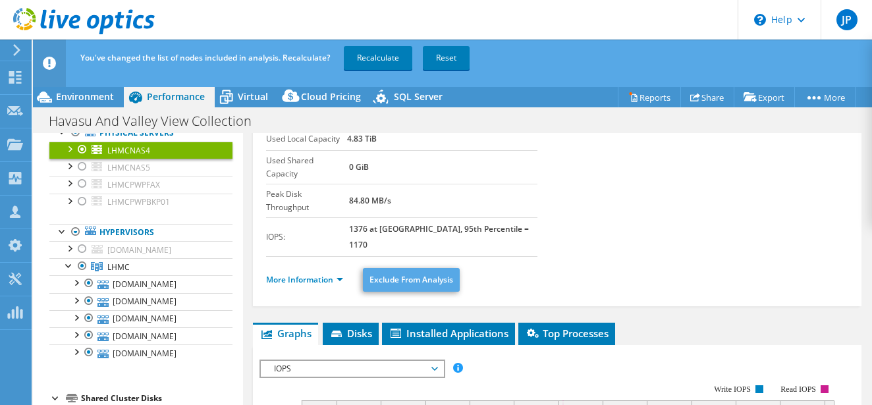
click at [406, 268] on link "Exclude From Analysis" at bounding box center [411, 280] width 97 height 24
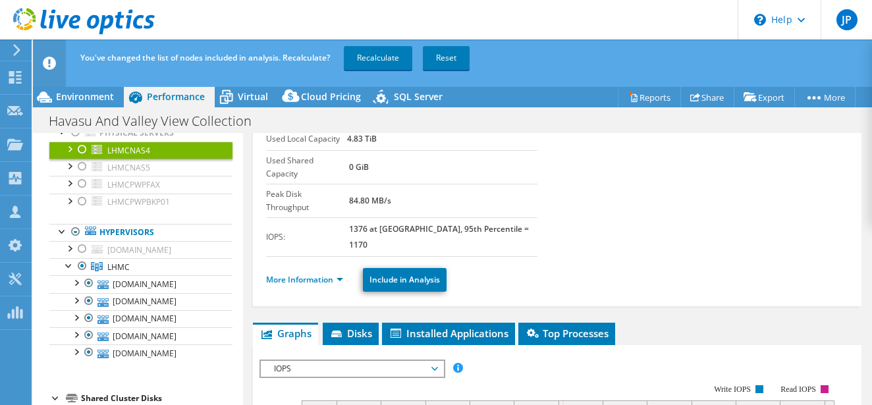
click at [388, 45] on div "You've changed the list of nodes included in analysis. Recalculate? Recalculate…" at bounding box center [476, 58] width 799 height 37
click at [390, 51] on link "Recalculate" at bounding box center [378, 58] width 68 height 24
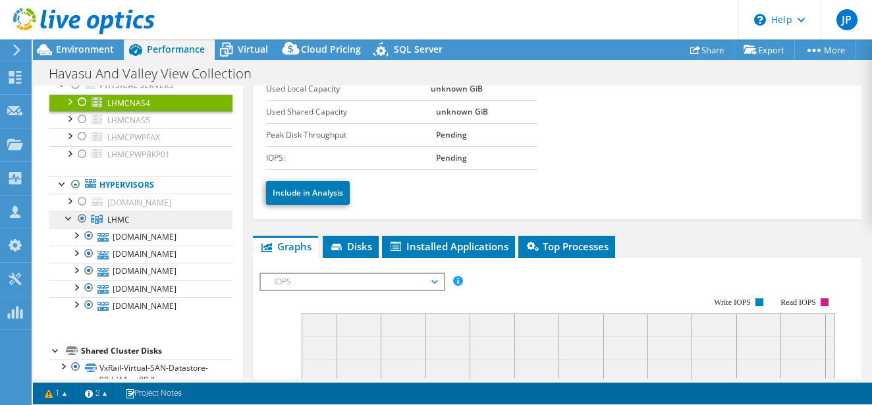
scroll to position [27, 0]
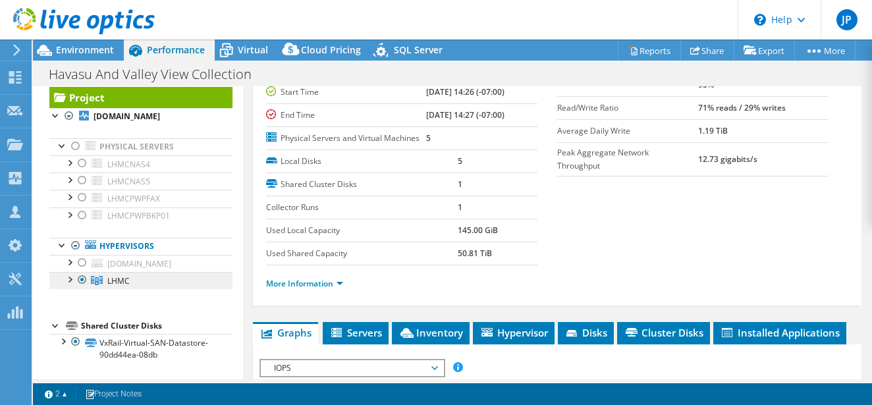
click at [136, 284] on link "LHMC" at bounding box center [140, 280] width 183 height 17
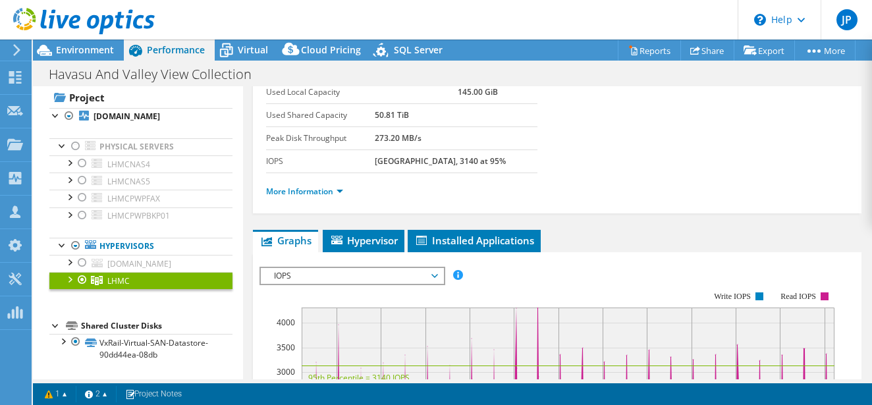
click at [73, 279] on div at bounding box center [69, 278] width 13 height 13
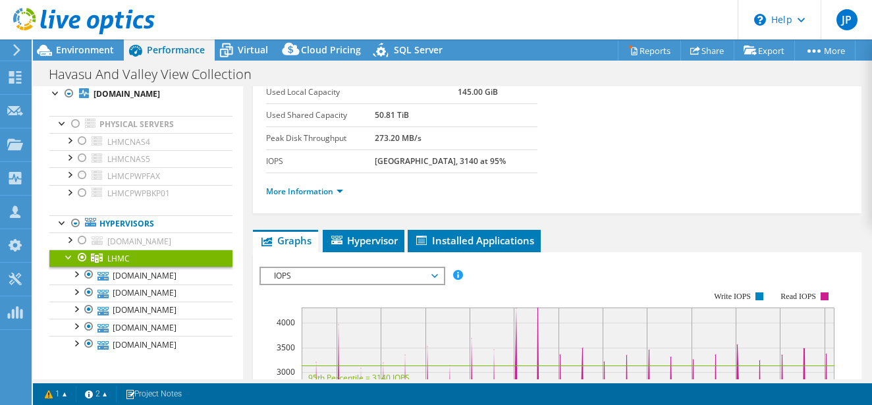
scroll to position [113, 0]
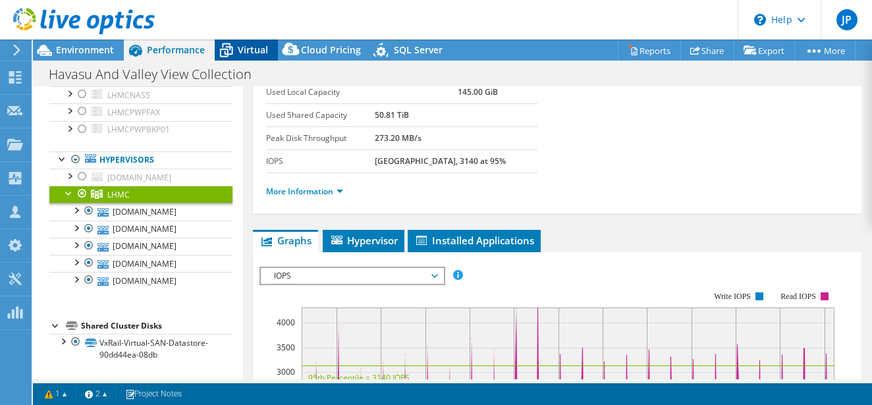
click at [252, 45] on span "Virtual" at bounding box center [253, 49] width 30 height 13
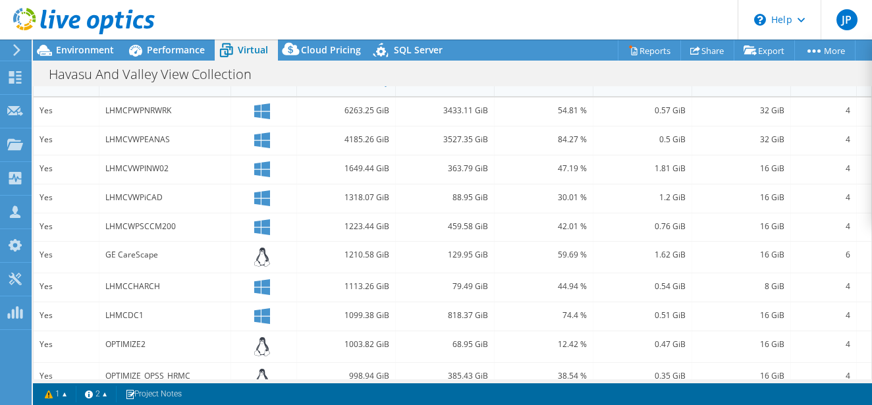
scroll to position [282, 0]
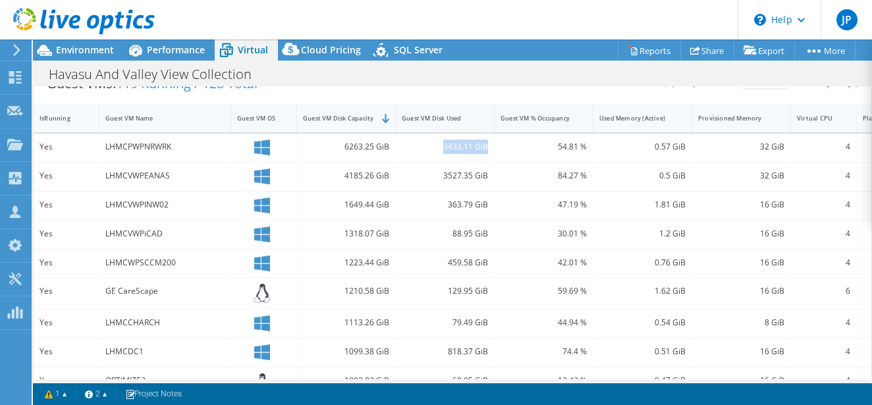
drag, startPoint x: 454, startPoint y: 146, endPoint x: 491, endPoint y: 147, distance: 36.9
click at [491, 147] on div "3433.11 GiB" at bounding box center [445, 148] width 99 height 28
drag, startPoint x: 488, startPoint y: 173, endPoint x: 443, endPoint y: 177, distance: 45.0
click at [443, 177] on div "3527.35 GiB" at bounding box center [445, 177] width 99 height 28
drag, startPoint x: 494, startPoint y: 231, endPoint x: 448, endPoint y: 236, distance: 46.3
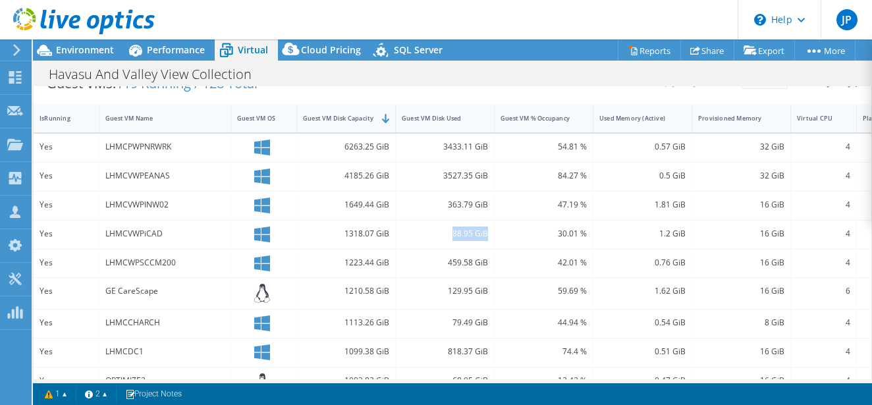
click at [448, 236] on div "88.95 GiB" at bounding box center [445, 235] width 99 height 28
drag, startPoint x: 444, startPoint y: 145, endPoint x: 479, endPoint y: 157, distance: 37.5
click at [479, 157] on div "3433.11 GiB" at bounding box center [445, 148] width 99 height 28
drag, startPoint x: 490, startPoint y: 172, endPoint x: 439, endPoint y: 173, distance: 50.7
click at [439, 173] on div "3527.35 GiB" at bounding box center [445, 177] width 99 height 28
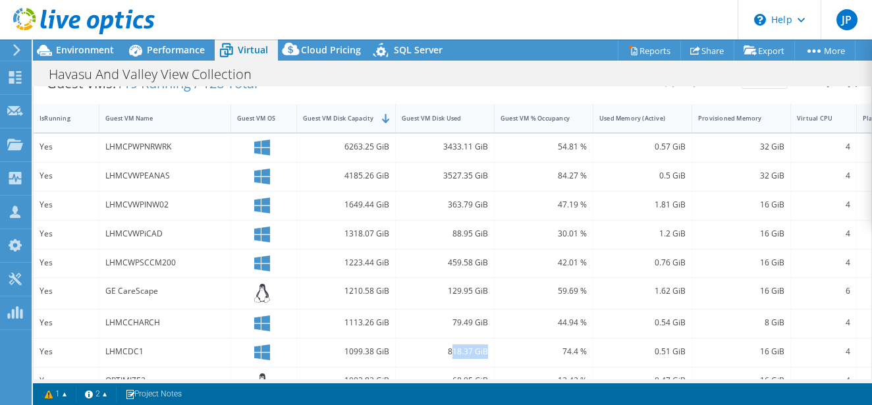
drag, startPoint x: 489, startPoint y: 352, endPoint x: 452, endPoint y: 352, distance: 37.5
click at [452, 352] on div "818.37 GiB" at bounding box center [445, 352] width 99 height 28
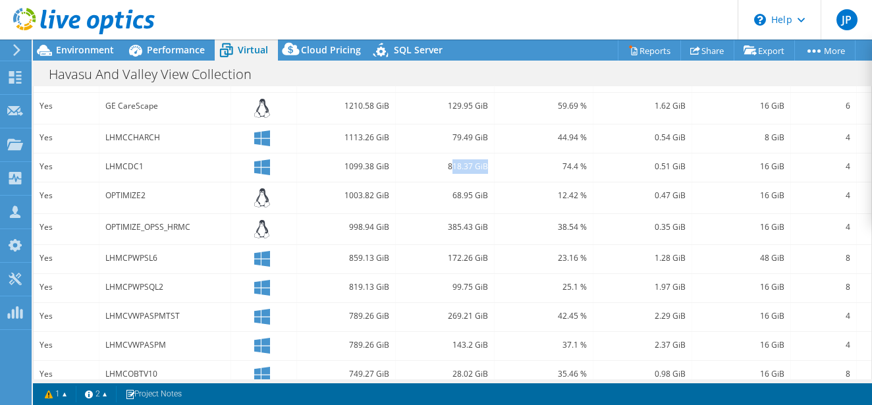
scroll to position [276, 0]
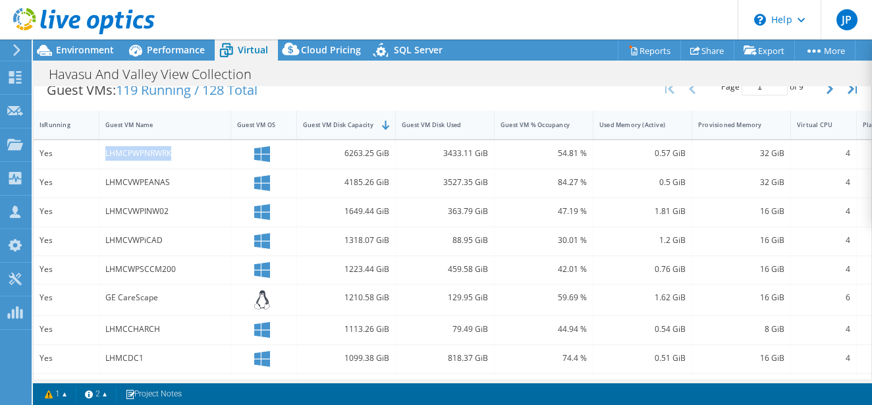
drag, startPoint x: 160, startPoint y: 151, endPoint x: 105, endPoint y: 151, distance: 55.3
click at [105, 151] on div "LHMCPWPNRWRK" at bounding box center [165, 154] width 132 height 28
drag, startPoint x: 176, startPoint y: 182, endPoint x: 101, endPoint y: 178, distance: 75.2
click at [101, 178] on div "LHMCVWPEANAS" at bounding box center [165, 183] width 132 height 28
drag, startPoint x: 171, startPoint y: 207, endPoint x: 101, endPoint y: 207, distance: 69.8
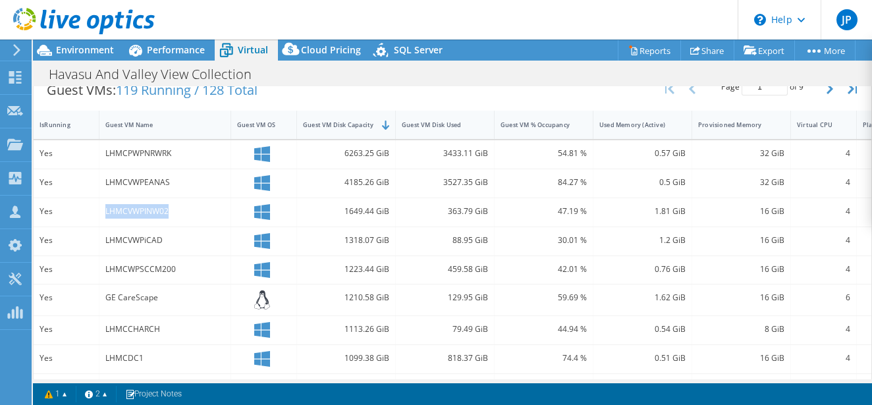
click at [101, 207] on div "LHMCVWPINW02" at bounding box center [165, 212] width 132 height 28
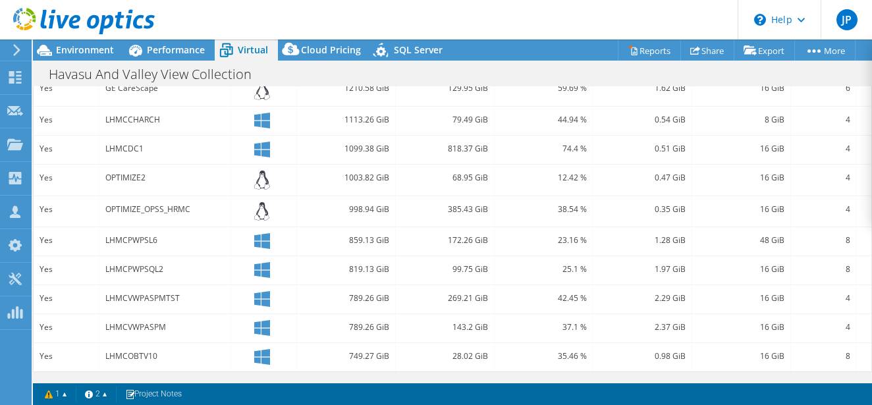
scroll to position [495, 0]
drag, startPoint x: 161, startPoint y: 163, endPoint x: 103, endPoint y: 168, distance: 58.1
click at [103, 168] on div "OPTIMIZE2" at bounding box center [165, 180] width 132 height 31
drag, startPoint x: 220, startPoint y: 198, endPoint x: 106, endPoint y: 203, distance: 114.1
click at [106, 203] on div "OPTIMIZE_OPSS_HRMC" at bounding box center [164, 209] width 119 height 14
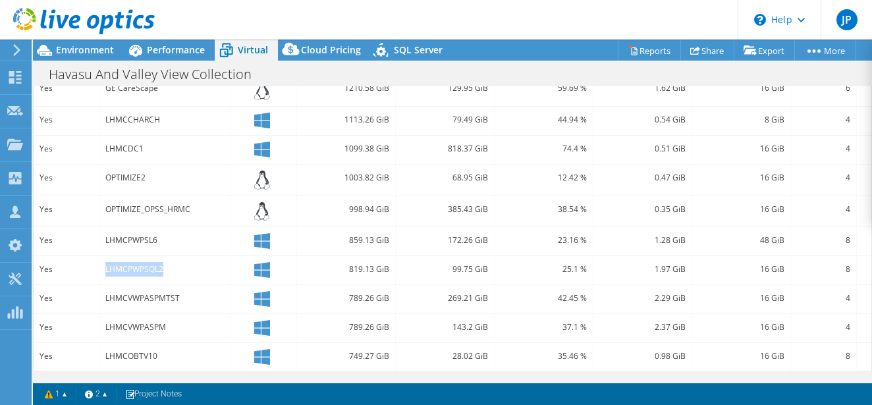
drag, startPoint x: 174, startPoint y: 265, endPoint x: 101, endPoint y: 259, distance: 72.6
click at [101, 259] on div "LHMCPWPSQL2" at bounding box center [165, 270] width 132 height 28
drag, startPoint x: 186, startPoint y: 290, endPoint x: 105, endPoint y: 292, distance: 81.0
click at [105, 292] on div "LHMCVWPASPMTST" at bounding box center [165, 299] width 132 height 28
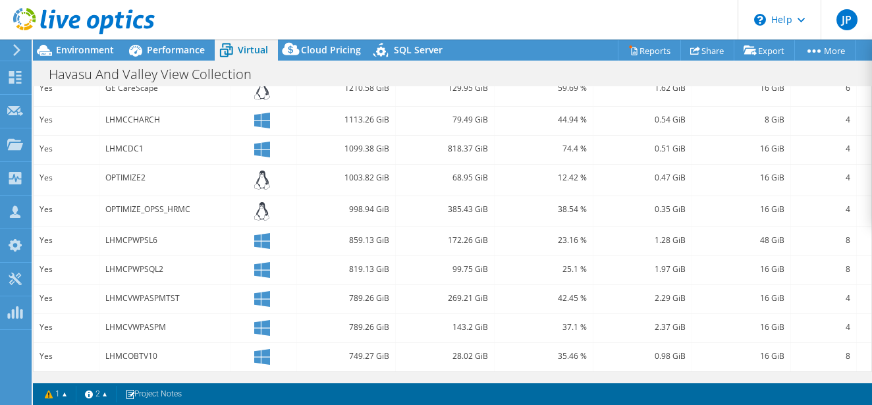
click at [177, 291] on div "LHMCVWPASPMTST" at bounding box center [164, 298] width 119 height 14
drag, startPoint x: 183, startPoint y: 291, endPoint x: 163, endPoint y: 293, distance: 19.9
click at [163, 293] on div "LHMCVWPASPMTST" at bounding box center [164, 298] width 119 height 14
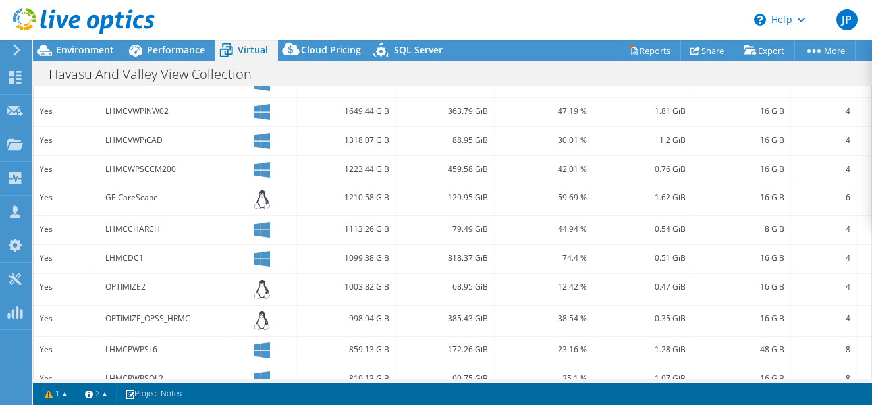
scroll to position [402, 0]
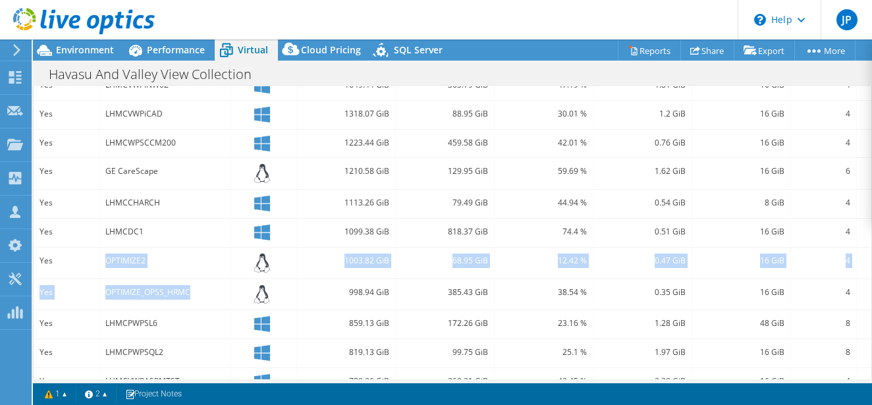
drag, startPoint x: 213, startPoint y: 289, endPoint x: 100, endPoint y: 264, distance: 116.0
click at [100, 264] on div "Yes LHMCPWPNRWRK 6263.25 GiB 3433.11 GiB 54.81 % 0.57 GiB 32 GiB 4 VMware Yes L…" at bounding box center [478, 234] width 889 height 441
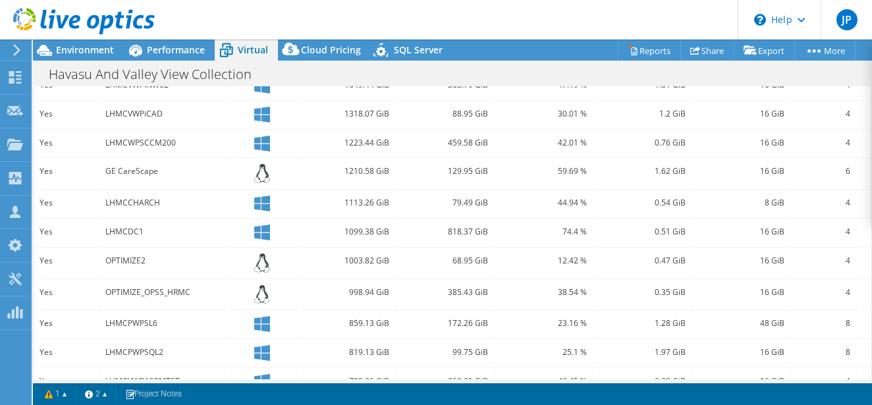
click at [336, 292] on div "998.94 GiB" at bounding box center [346, 292] width 86 height 14
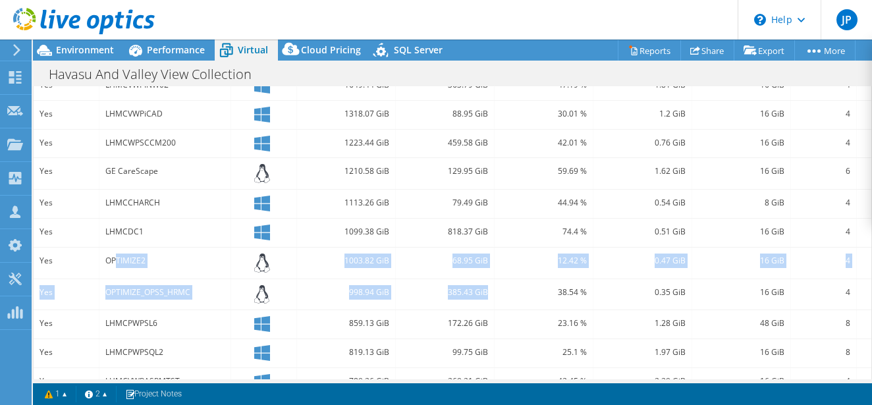
drag, startPoint x: 492, startPoint y: 290, endPoint x: 116, endPoint y: 261, distance: 377.8
click at [116, 261] on div "Yes LHMCPWPNRWRK 6263.25 GiB 3433.11 GiB 54.81 % 0.57 GiB 32 GiB 4 VMware Yes L…" at bounding box center [478, 234] width 889 height 441
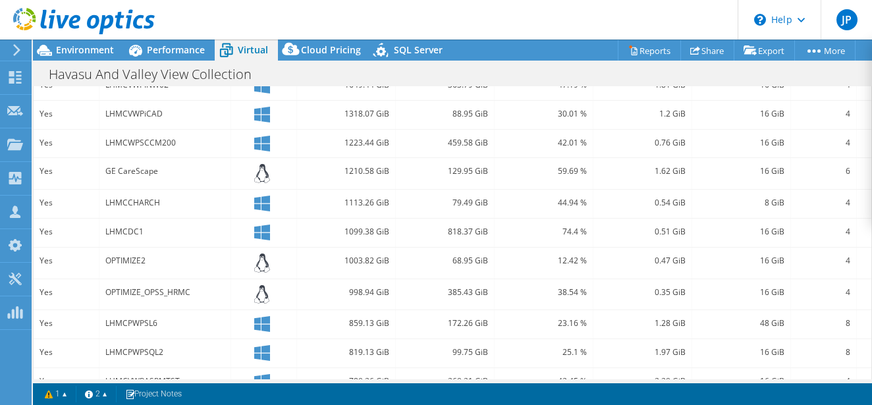
click at [475, 261] on div "68.95 GiB" at bounding box center [445, 260] width 86 height 14
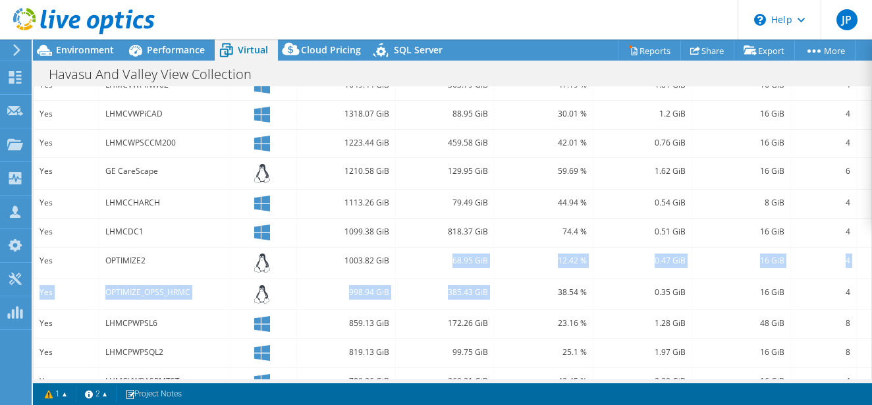
drag, startPoint x: 456, startPoint y: 265, endPoint x: 483, endPoint y: 287, distance: 35.6
click at [495, 290] on div "Yes LHMCPWPNRWRK 6263.25 GiB 3433.11 GiB 54.81 % 0.57 GiB 32 GiB 4 VMware Yes L…" at bounding box center [478, 234] width 889 height 441
click at [452, 278] on div "68.95 GiB" at bounding box center [445, 263] width 99 height 31
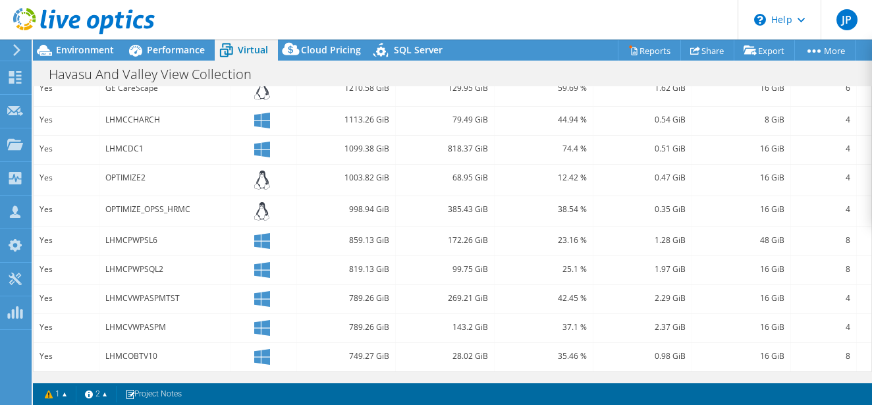
scroll to position [469, 0]
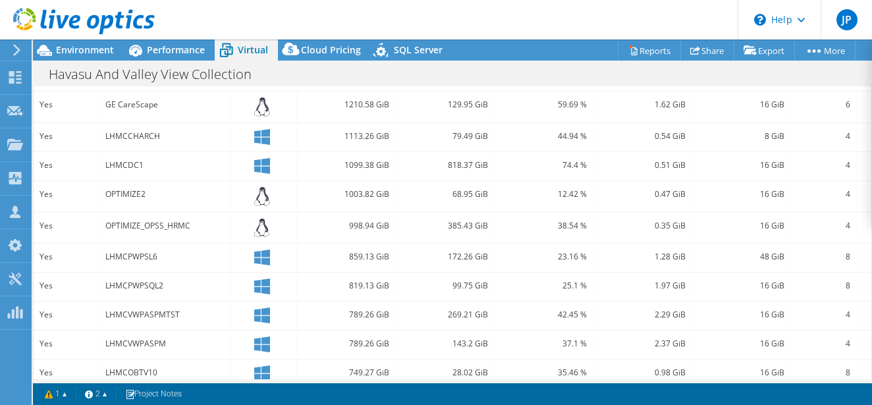
drag, startPoint x: 147, startPoint y: 161, endPoint x: 176, endPoint y: 164, distance: 29.2
click at [184, 166] on div "LHMCDC1" at bounding box center [164, 165] width 119 height 14
drag, startPoint x: 103, startPoint y: 167, endPoint x: 510, endPoint y: 168, distance: 406.2
click at [510, 168] on div "Yes LHMCDC1 1099.38 GiB 818.37 GiB 74.4 % 0.51 GiB 16 GiB 4 VMware" at bounding box center [478, 166] width 889 height 28
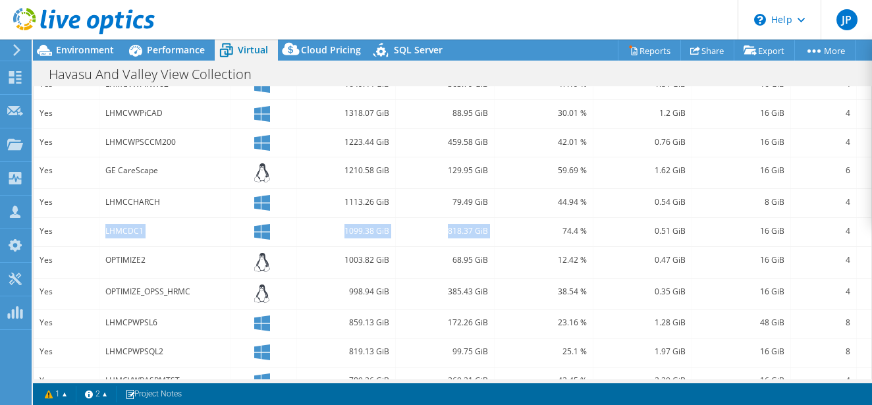
scroll to position [201, 0]
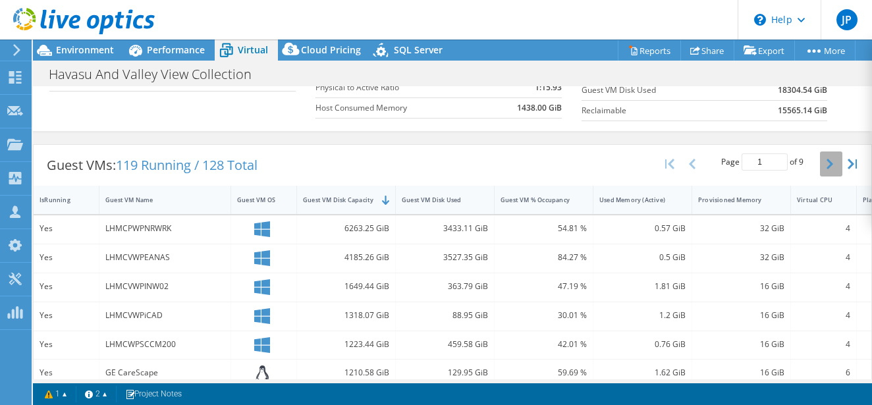
click at [820, 163] on button "button" at bounding box center [831, 163] width 22 height 25
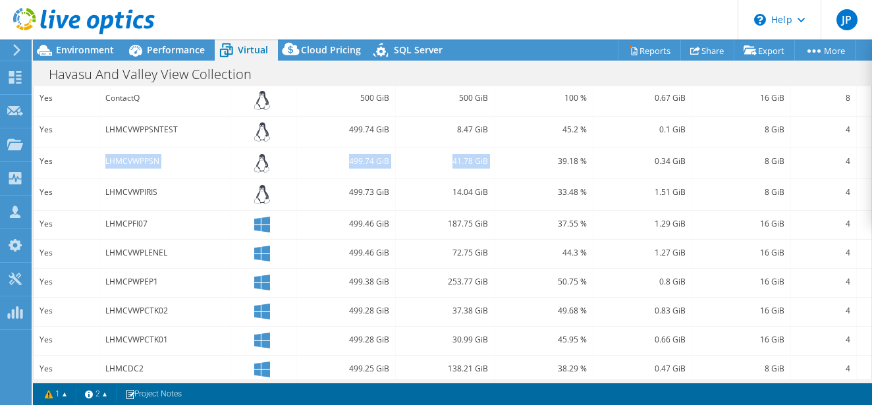
scroll to position [409, 0]
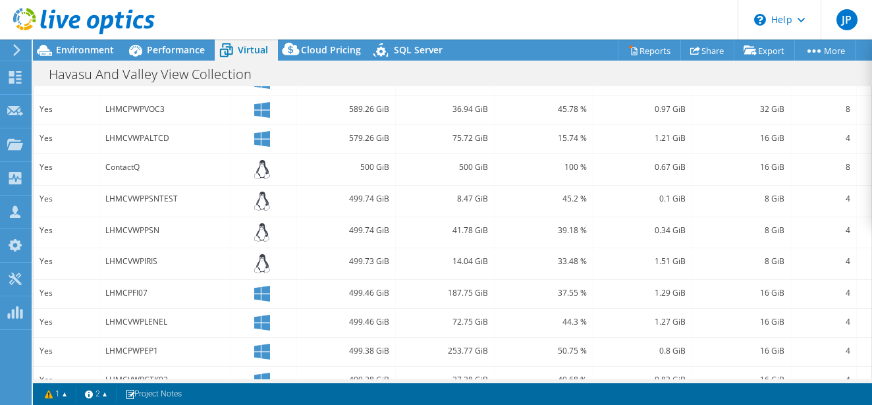
drag, startPoint x: 205, startPoint y: 202, endPoint x: 186, endPoint y: 199, distance: 18.6
click at [204, 202] on div "LHMCVWPPSNTEST" at bounding box center [164, 199] width 119 height 14
drag, startPoint x: 181, startPoint y: 198, endPoint x: 160, endPoint y: 197, distance: 21.1
click at [160, 197] on div "LHMCVWPPSNTEST" at bounding box center [164, 199] width 119 height 14
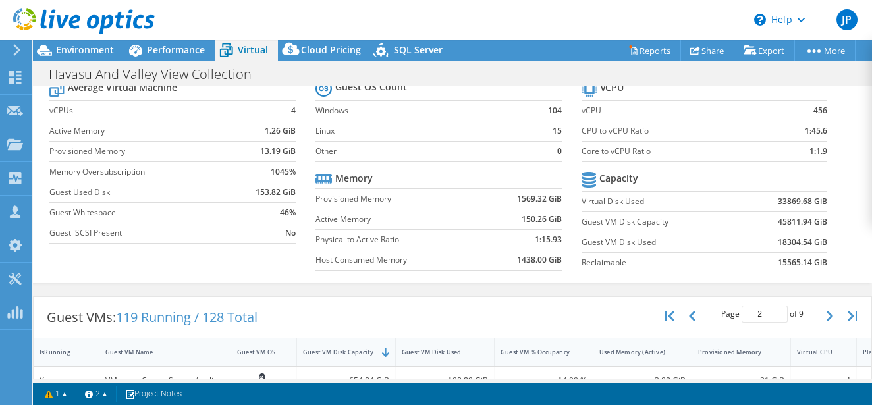
scroll to position [107, 0]
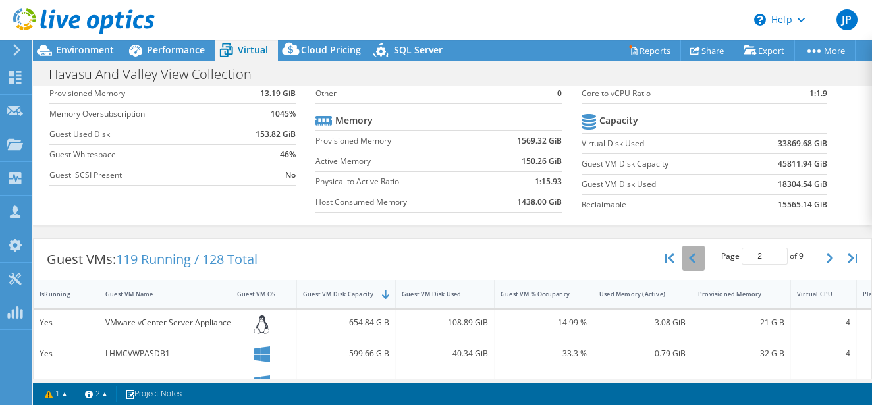
click at [689, 262] on icon "button" at bounding box center [692, 258] width 7 height 11
type input "1"
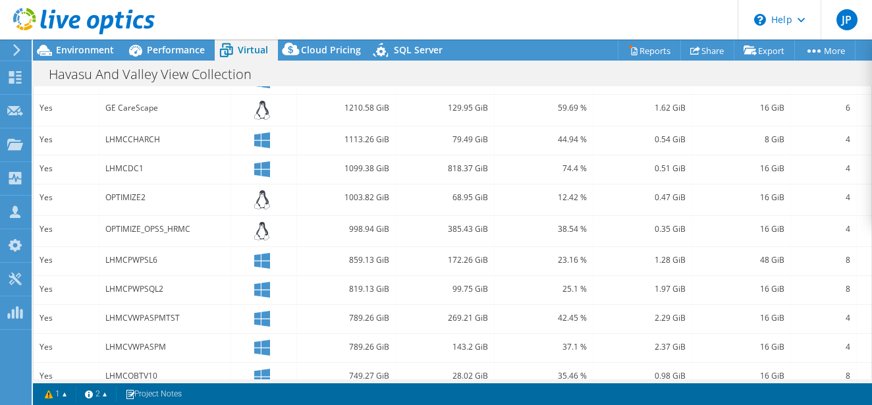
scroll to position [495, 0]
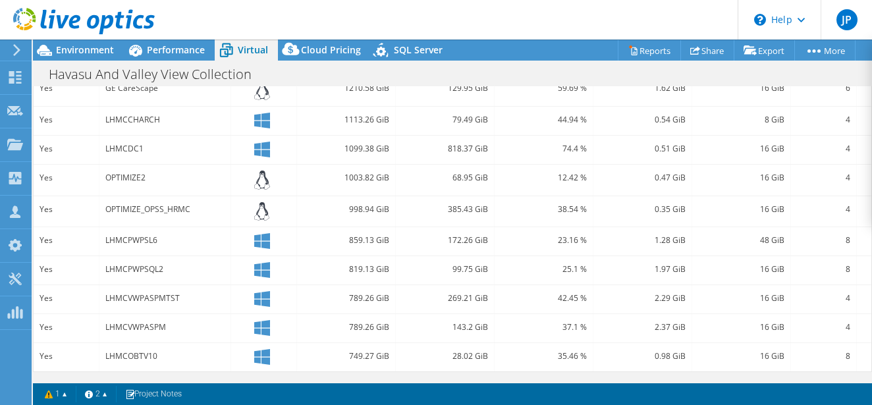
drag, startPoint x: 174, startPoint y: 316, endPoint x: 99, endPoint y: 321, distance: 75.2
click at [99, 321] on div "LHMCVWPASPM" at bounding box center [165, 328] width 132 height 28
drag, startPoint x: 105, startPoint y: 317, endPoint x: 171, endPoint y: 318, distance: 66.5
click at [171, 318] on div "LHMCVWPASPM" at bounding box center [165, 328] width 132 height 28
drag, startPoint x: 161, startPoint y: 317, endPoint x: 110, endPoint y: 319, distance: 50.7
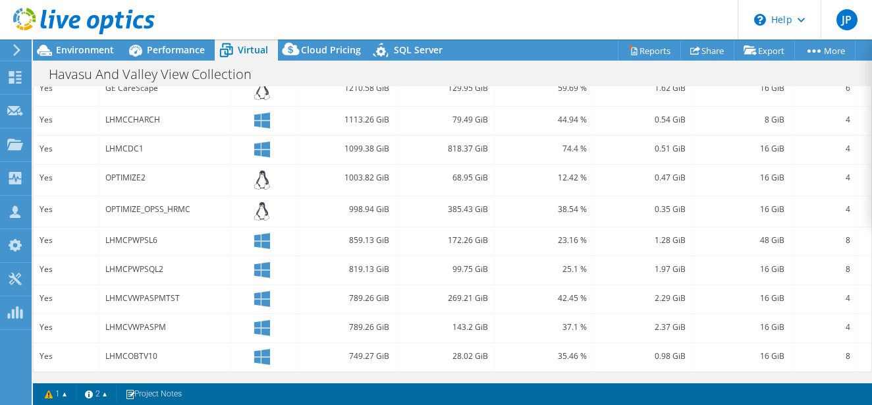
click at [110, 320] on div "LHMCVWPASPM" at bounding box center [164, 327] width 119 height 14
drag, startPoint x: 487, startPoint y: 319, endPoint x: 346, endPoint y: 321, distance: 140.9
click at [346, 321] on div "Yes LHMCVWPASPM 789.26 GiB 143.2 GiB 37.1 % 2.37 GiB 16 GiB 4 VMware" at bounding box center [478, 328] width 889 height 28
